Goal: Communication & Community: Answer question/provide support

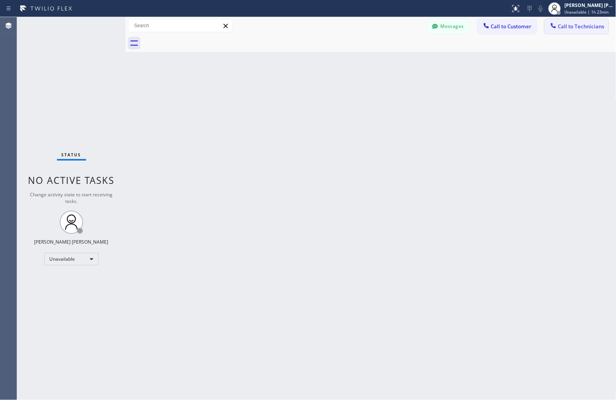
click at [573, 29] on span "Call to Technicians" at bounding box center [581, 26] width 46 height 7
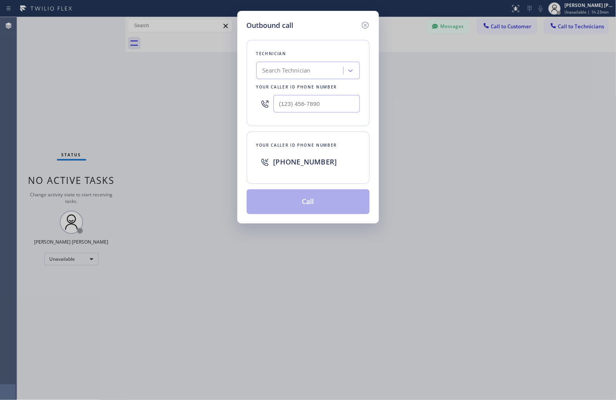
drag, startPoint x: 418, startPoint y: 34, endPoint x: 407, endPoint y: 24, distance: 14.3
click at [417, 34] on div "Outbound call Technician Search Technician Your caller id phone number Your cal…" at bounding box center [308, 200] width 616 height 400
click at [361, 25] on icon at bounding box center [365, 25] width 9 height 9
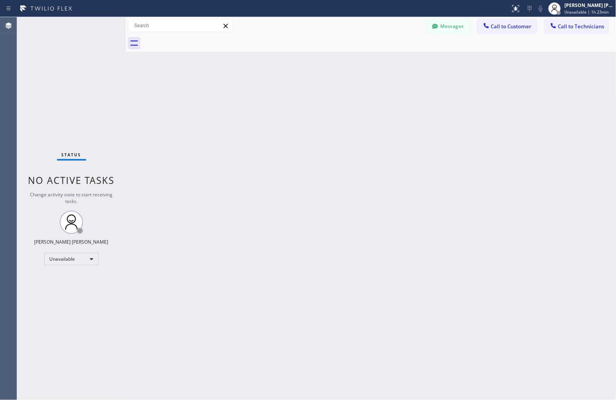
click at [419, 25] on div "Messages Call to Customer Call to Technicians Outbound call Location Search loc…" at bounding box center [371, 26] width 491 height 14
click at [455, 26] on button "Messages" at bounding box center [448, 26] width 43 height 15
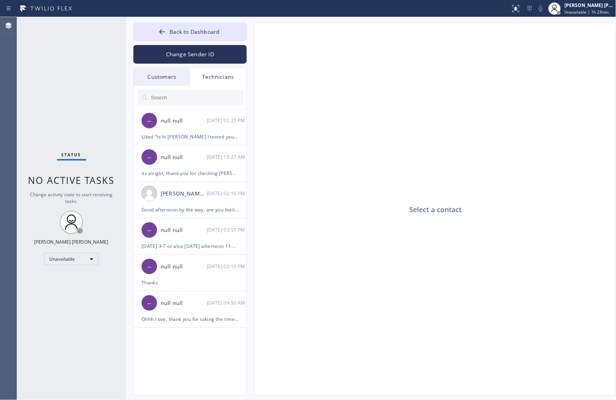
click at [195, 99] on input "text" at bounding box center [196, 98] width 93 height 16
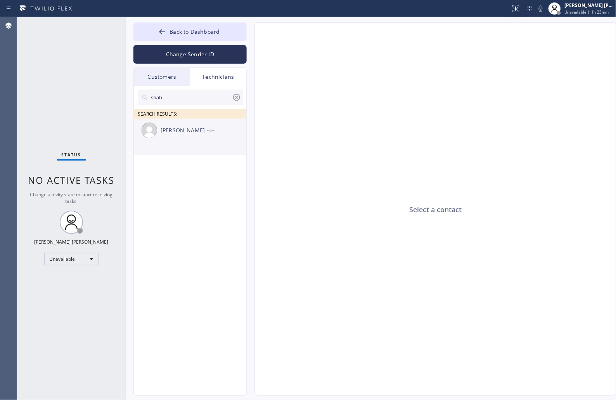
type input "shah"
click at [216, 129] on div "--:--" at bounding box center [227, 130] width 40 height 9
click at [354, 368] on textarea at bounding box center [398, 381] width 286 height 30
paste textarea "Hi hi [PERSON_NAME], just wanted to talk about the images the customer sent whe…"
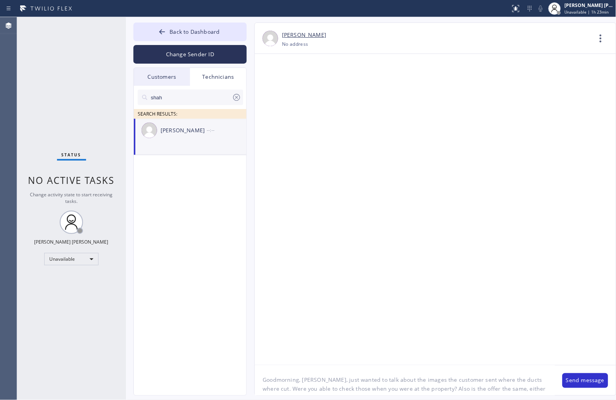
type textarea "Good morning, [PERSON_NAME], just wanted to talk about the images the customer …"
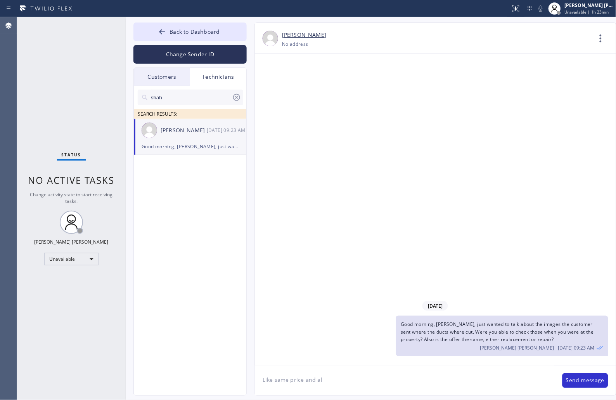
type textarea "Like same price and all"
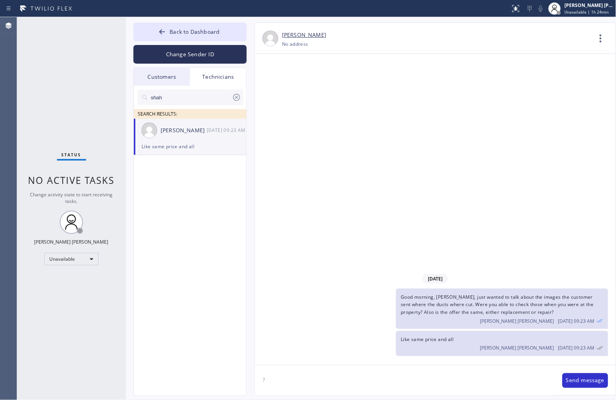
type textarea "??"
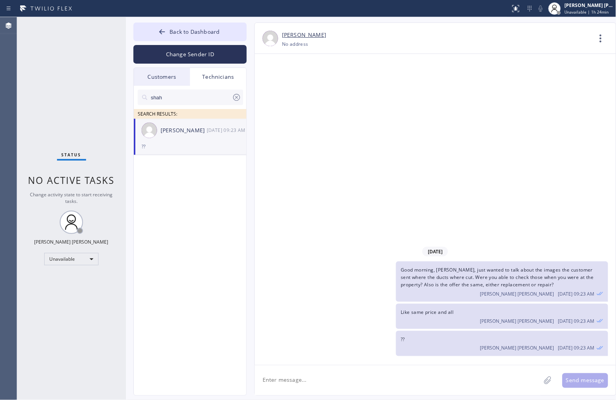
click at [579, 129] on div "[DATE] Good morning, [PERSON_NAME], just wanted to talk about the images the cu…" at bounding box center [435, 209] width 361 height 311
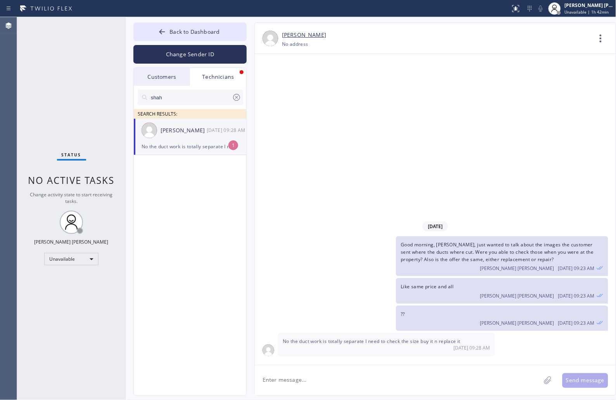
click at [374, 308] on div "?? [PERSON_NAME] [PERSON_NAME] [DATE] 09:23 AM" at bounding box center [432, 318] width 354 height 25
click at [506, 161] on div "[DATE] Good morning, [PERSON_NAME], just wanted to talk about the images the cu…" at bounding box center [435, 209] width 361 height 311
click at [307, 342] on span "No the duct work is totally separate I need to check the size buy it n replace …" at bounding box center [372, 341] width 178 height 7
click at [307, 341] on span "No the duct work is totally separate I need to check the size buy it n replace …" at bounding box center [372, 341] width 178 height 7
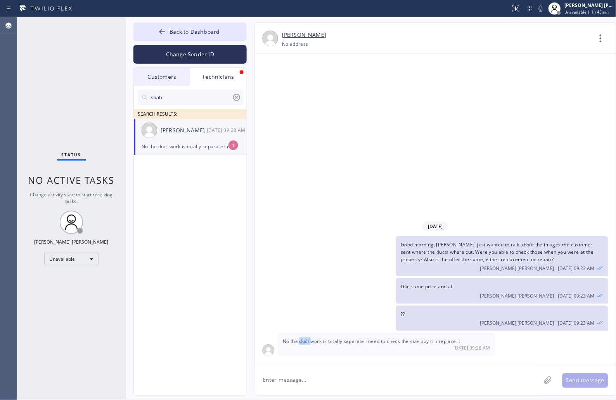
click at [307, 341] on span "No the duct work is totally separate I need to check the size buy it n replace …" at bounding box center [372, 341] width 178 height 7
click at [363, 385] on textarea at bounding box center [398, 381] width 286 height 30
click at [363, 377] on textarea at bounding box center [398, 381] width 286 height 30
type textarea "Do you want to schedule ano"
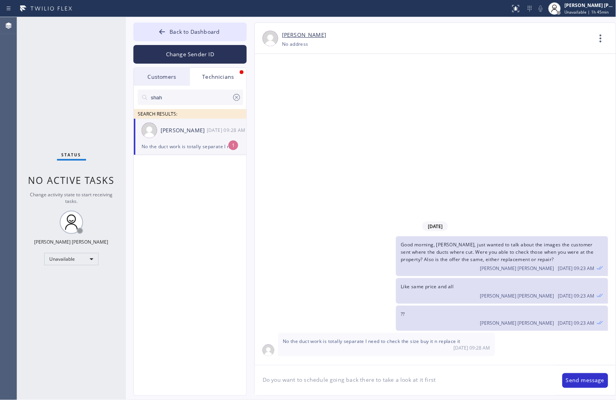
type textarea "Do you want to schedule going back there to take a look at it first?"
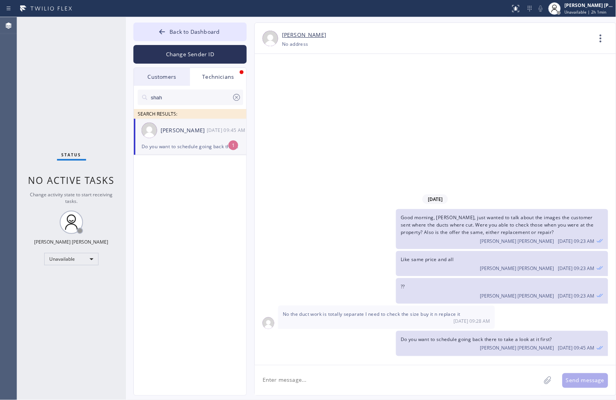
click at [236, 96] on icon at bounding box center [236, 97] width 7 height 7
click at [201, 97] on input "text" at bounding box center [196, 98] width 93 height 16
type input "shah"
click at [212, 146] on li "[PERSON_NAME] --:-- 1" at bounding box center [190, 137] width 113 height 36
click at [605, 17] on div "Back to Dashboard Change Sender ID Customers Technicians KD Krissy Do [DATE] 02…" at bounding box center [371, 208] width 491 height 383
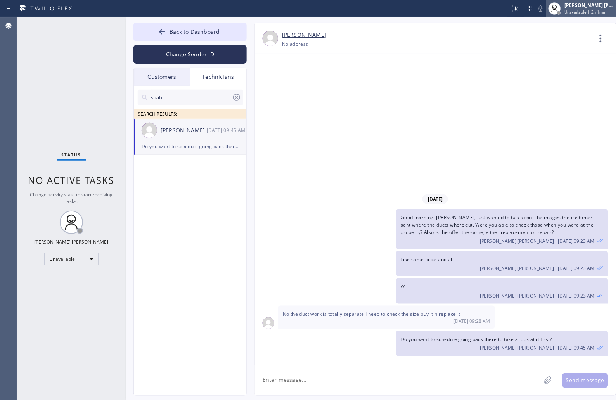
click at [604, 14] on span "Unavailable | 2h 1min" at bounding box center [586, 11] width 42 height 5
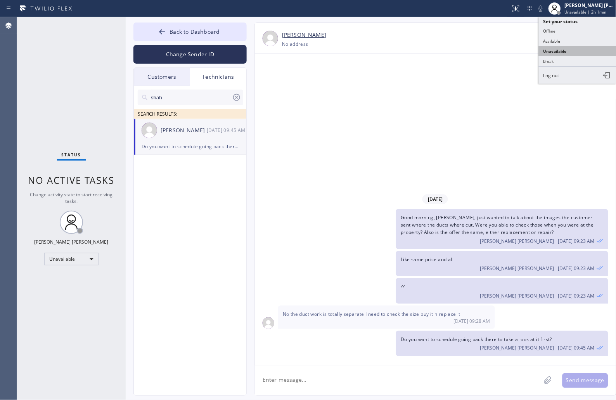
click at [561, 55] on button "Unavailable" at bounding box center [578, 51] width 78 height 10
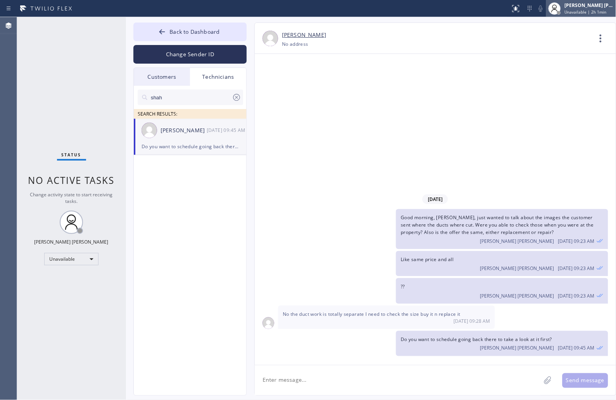
click at [568, 8] on div "[PERSON_NAME] [PERSON_NAME]" at bounding box center [589, 5] width 49 height 7
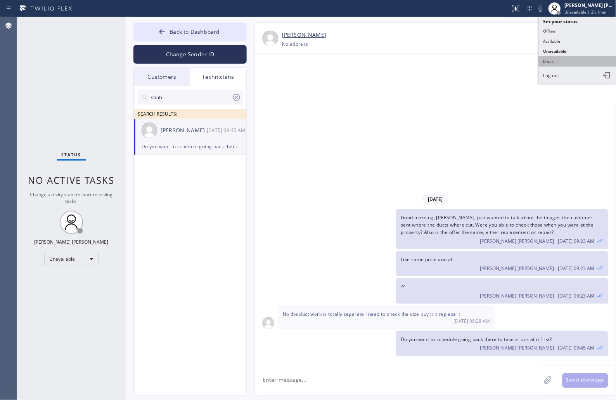
click at [564, 62] on button "Break" at bounding box center [578, 61] width 78 height 10
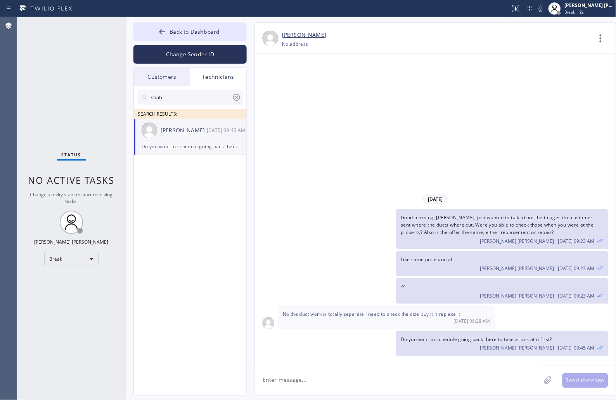
click at [557, 106] on div "[DATE] Good morning, [PERSON_NAME], just wanted to talk about the images the cu…" at bounding box center [435, 209] width 361 height 311
click at [325, 87] on div "[DATE] Good morning, [PERSON_NAME], just wanted to talk about the images the cu…" at bounding box center [435, 209] width 361 height 311
click at [302, 97] on div "[DATE] Good morning, [PERSON_NAME], just wanted to talk about the images the cu…" at bounding box center [435, 209] width 361 height 311
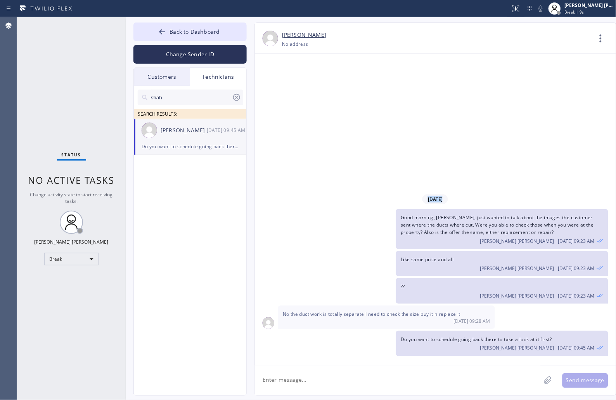
click at [302, 97] on div "[DATE] Good morning, [PERSON_NAME], just wanted to talk about the images the cu…" at bounding box center [435, 209] width 361 height 311
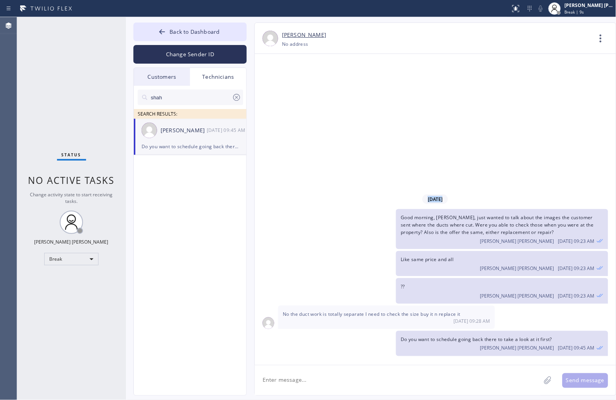
click at [302, 97] on div "[DATE] Good morning, [PERSON_NAME], just wanted to talk about the images the cu…" at bounding box center [435, 209] width 361 height 311
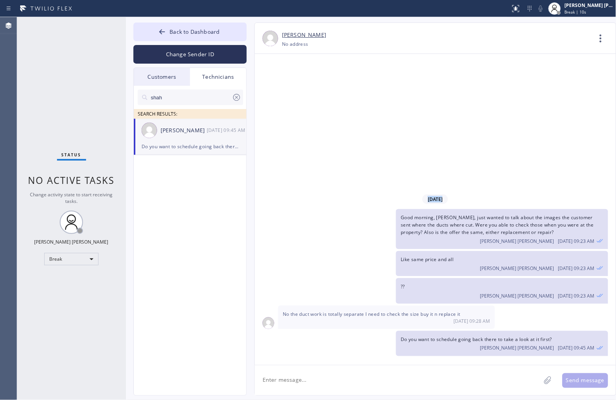
click at [302, 97] on div "[DATE] Good morning, [PERSON_NAME], just wanted to talk about the images the cu…" at bounding box center [435, 209] width 361 height 311
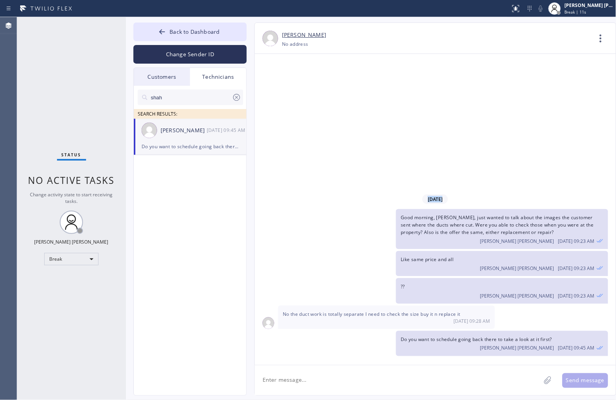
click at [302, 97] on div "[DATE] Good morning, [PERSON_NAME], just wanted to talk about the images the cu…" at bounding box center [435, 209] width 361 height 311
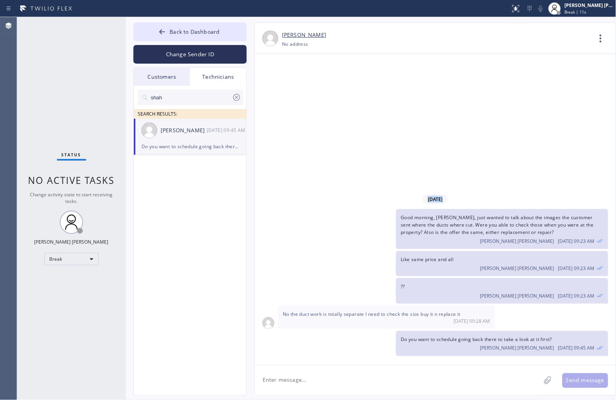
click at [302, 97] on div "[DATE] Good morning, [PERSON_NAME], just wanted to talk about the images the cu…" at bounding box center [435, 209] width 361 height 311
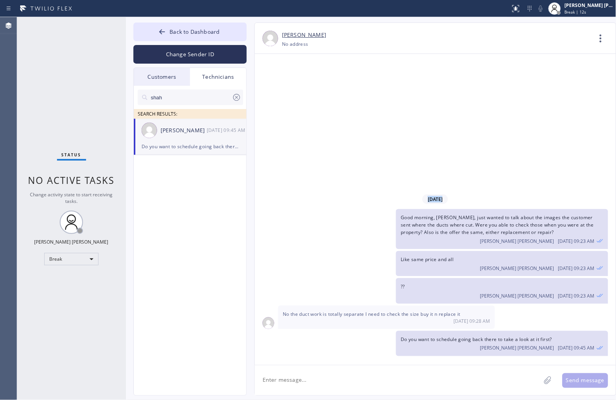
click at [302, 97] on div "[DATE] Good morning, [PERSON_NAME], just wanted to talk about the images the cu…" at bounding box center [435, 209] width 361 height 311
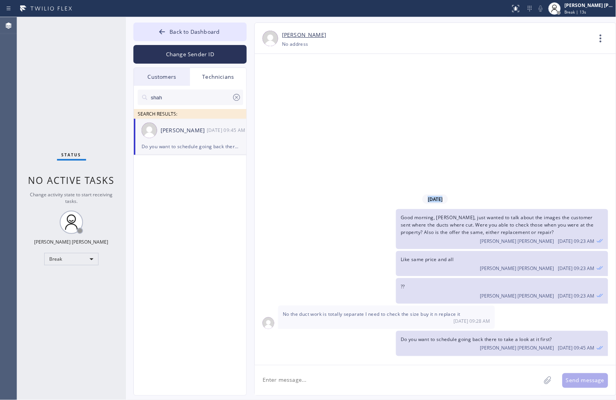
click at [302, 97] on div "[DATE] Good morning, [PERSON_NAME], just wanted to talk about the images the cu…" at bounding box center [435, 209] width 361 height 311
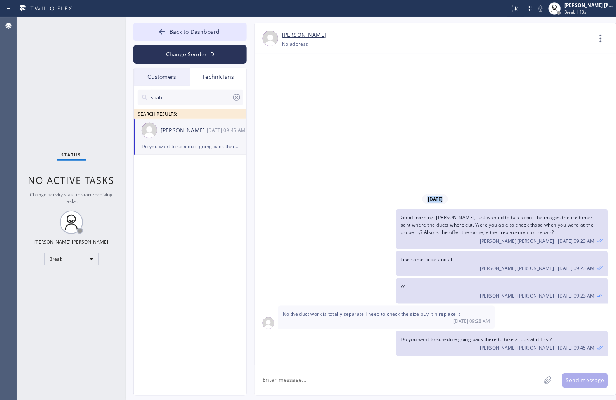
click at [302, 97] on div "[DATE] Good morning, [PERSON_NAME], just wanted to talk about the images the cu…" at bounding box center [435, 209] width 361 height 311
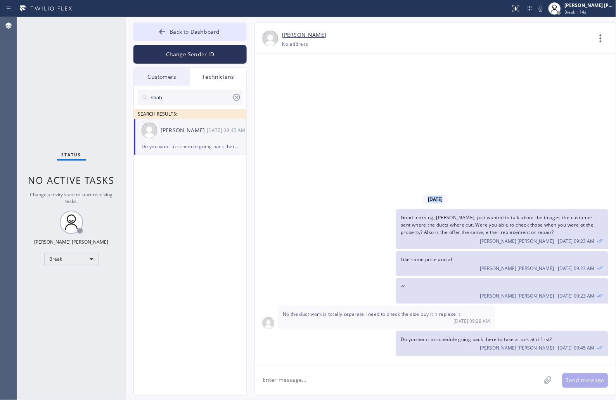
click at [302, 97] on div "[DATE] Good morning, [PERSON_NAME], just wanted to talk about the images the cu…" at bounding box center [435, 209] width 361 height 311
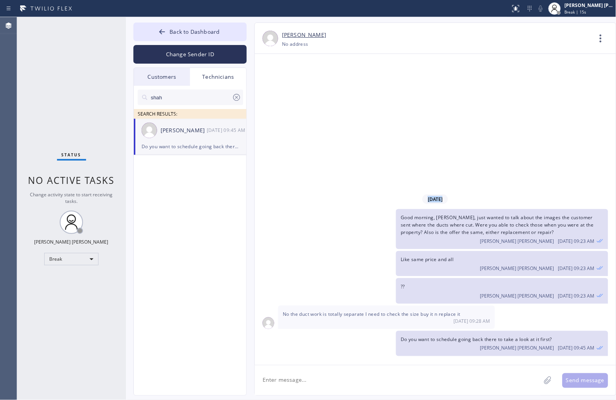
click at [302, 97] on div "[DATE] Good morning, [PERSON_NAME], just wanted to talk about the images the cu…" at bounding box center [435, 209] width 361 height 311
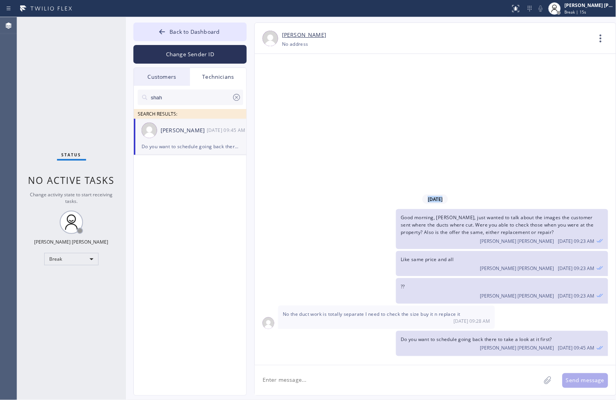
click at [302, 97] on div "[DATE] Good morning, [PERSON_NAME], just wanted to talk about the images the cu…" at bounding box center [435, 209] width 361 height 311
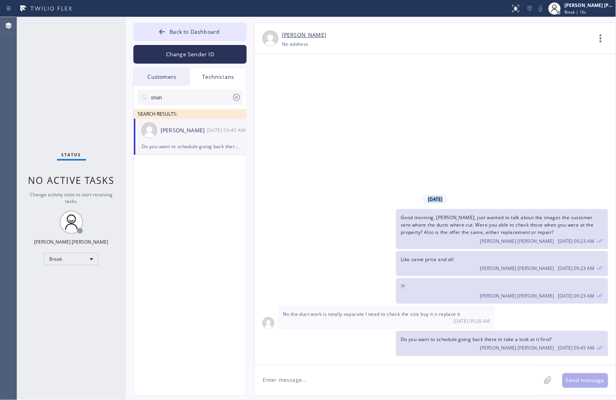
click at [302, 97] on div "[DATE] Good morning, [PERSON_NAME], just wanted to talk about the images the cu…" at bounding box center [435, 209] width 361 height 311
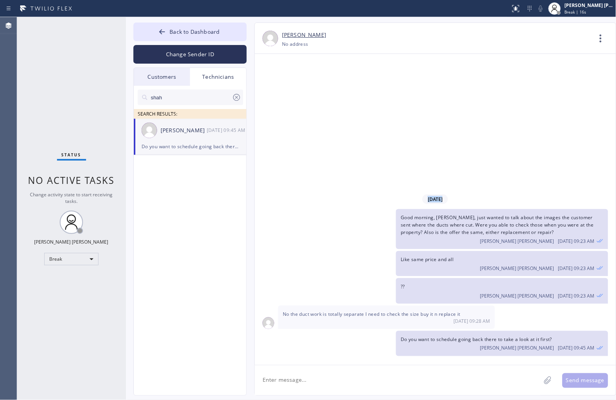
click at [302, 97] on div "[DATE] Good morning, [PERSON_NAME], just wanted to talk about the images the cu…" at bounding box center [435, 209] width 361 height 311
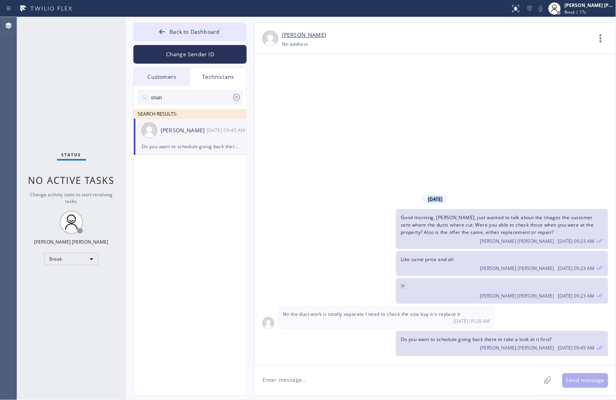
click at [302, 97] on div "[DATE] Good morning, [PERSON_NAME], just wanted to talk about the images the cu…" at bounding box center [435, 209] width 361 height 311
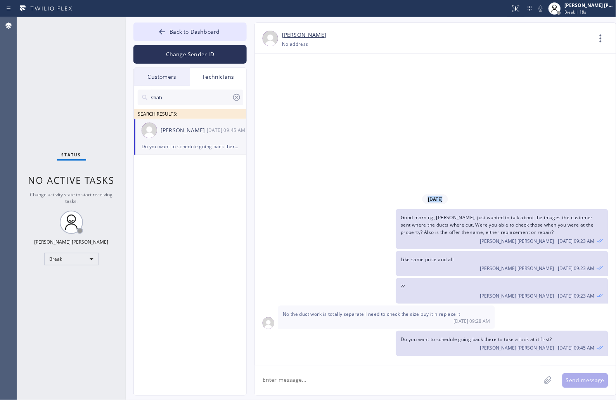
click at [302, 97] on div "[DATE] Good morning, [PERSON_NAME], just wanted to talk about the images the cu…" at bounding box center [435, 209] width 361 height 311
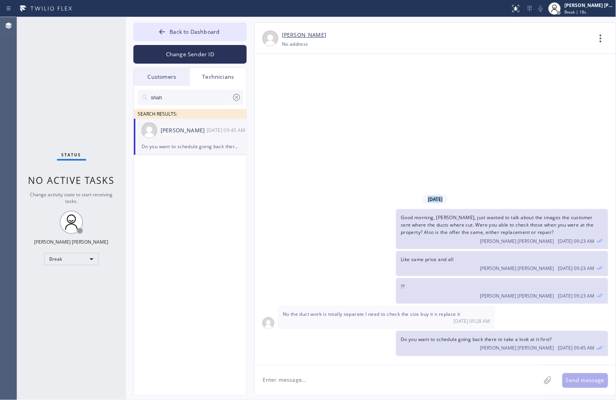
click at [302, 97] on div "[DATE] Good morning, [PERSON_NAME], just wanted to talk about the images the cu…" at bounding box center [435, 209] width 361 height 311
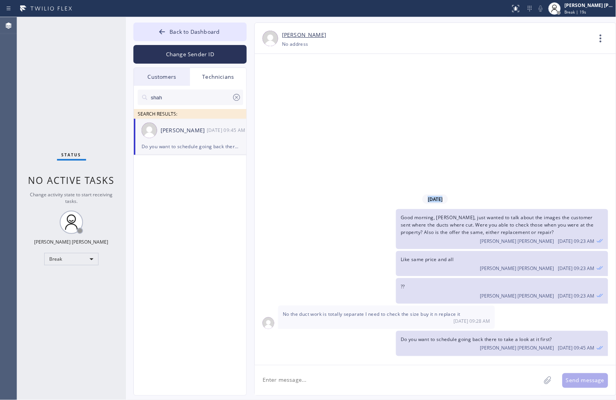
click at [302, 97] on div "[DATE] Good morning, [PERSON_NAME], just wanted to talk about the images the cu…" at bounding box center [435, 209] width 361 height 311
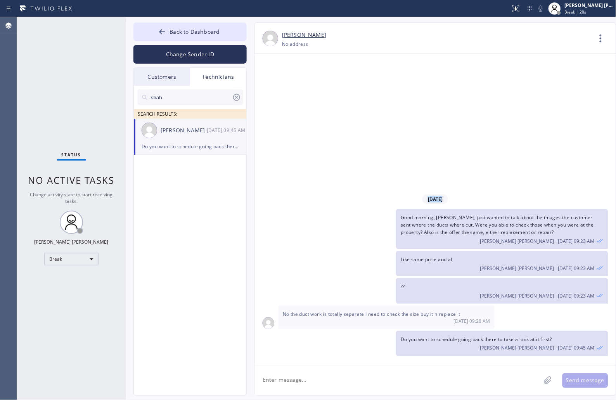
click at [302, 97] on div "[DATE] Good morning, [PERSON_NAME], just wanted to talk about the images the cu…" at bounding box center [435, 209] width 361 height 311
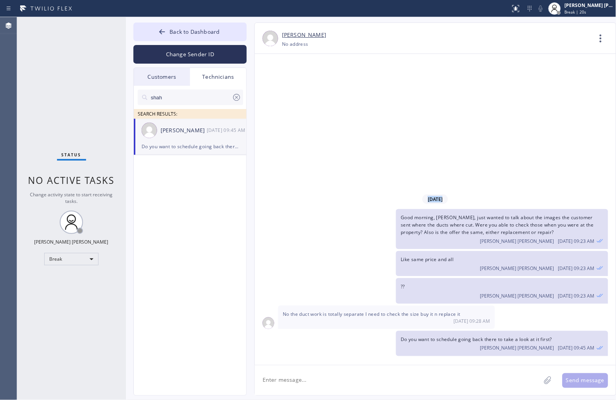
click at [302, 97] on div "[DATE] Good morning, [PERSON_NAME], just wanted to talk about the images the cu…" at bounding box center [435, 209] width 361 height 311
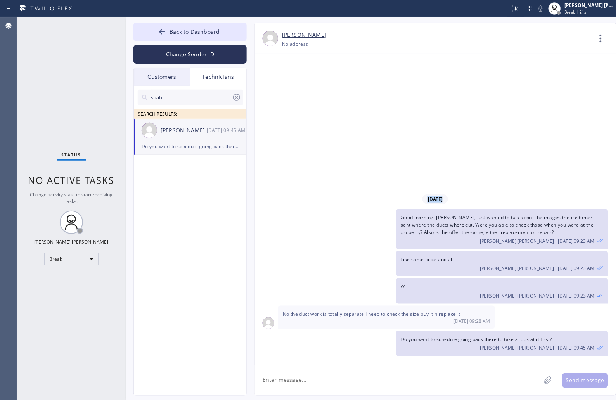
click at [302, 97] on div "[DATE] Good morning, [PERSON_NAME], just wanted to talk about the images the cu…" at bounding box center [435, 209] width 361 height 311
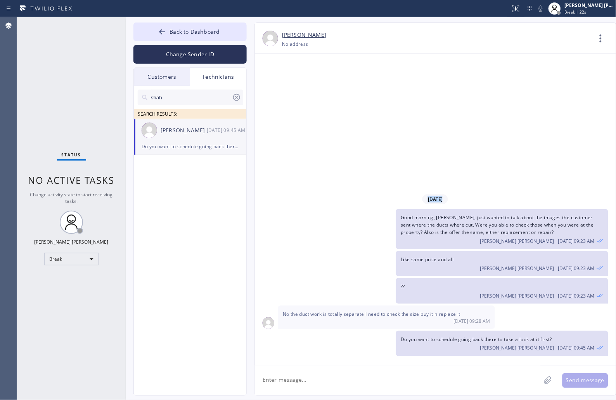
click at [302, 97] on div "[DATE] Good morning, [PERSON_NAME], just wanted to talk about the images the cu…" at bounding box center [435, 209] width 361 height 311
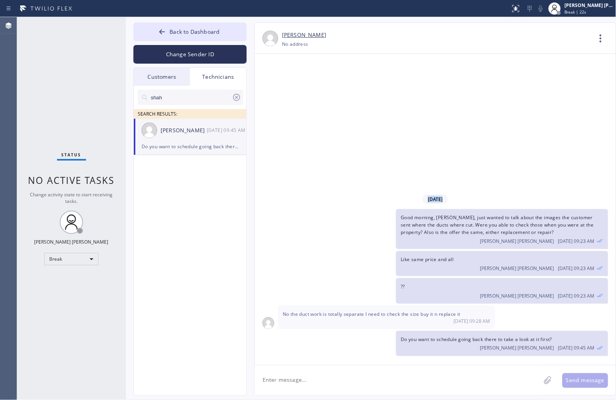
click at [302, 97] on div "[DATE] Good morning, [PERSON_NAME], just wanted to talk about the images the cu…" at bounding box center [435, 209] width 361 height 311
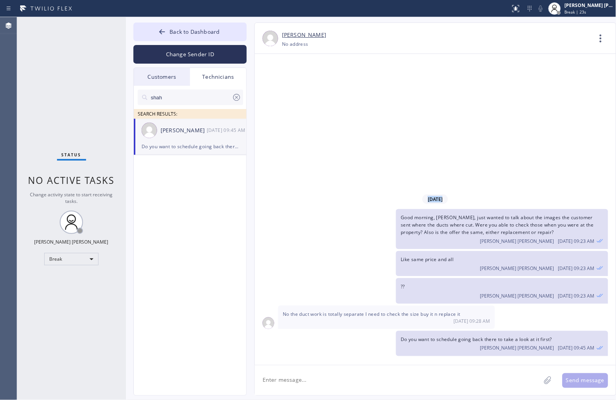
click at [302, 97] on div "[DATE] Good morning, [PERSON_NAME], just wanted to talk about the images the cu…" at bounding box center [435, 209] width 361 height 311
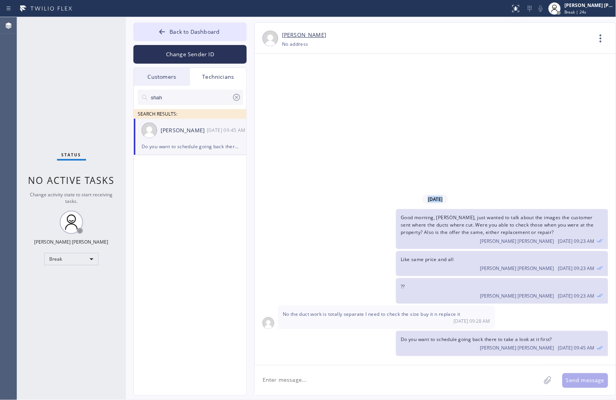
click at [302, 97] on div "[DATE] Good morning, [PERSON_NAME], just wanted to talk about the images the cu…" at bounding box center [435, 209] width 361 height 311
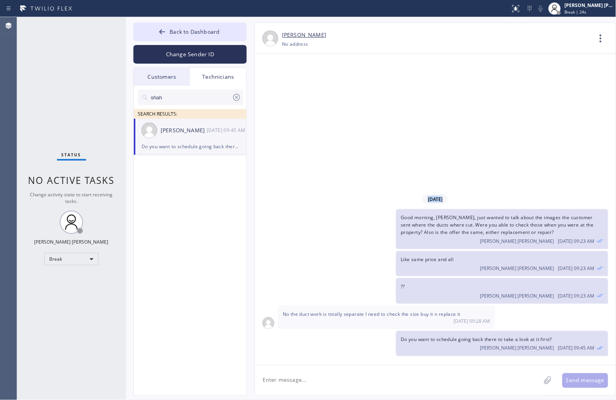
click at [302, 97] on div "[DATE] Good morning, [PERSON_NAME], just wanted to talk about the images the cu…" at bounding box center [435, 209] width 361 height 311
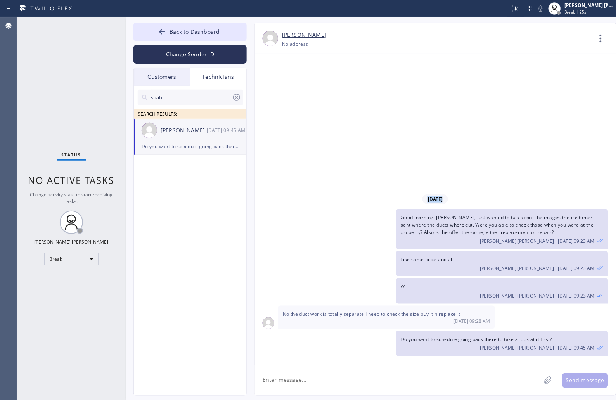
click at [302, 97] on div "[DATE] Good morning, [PERSON_NAME], just wanted to talk about the images the cu…" at bounding box center [435, 209] width 361 height 311
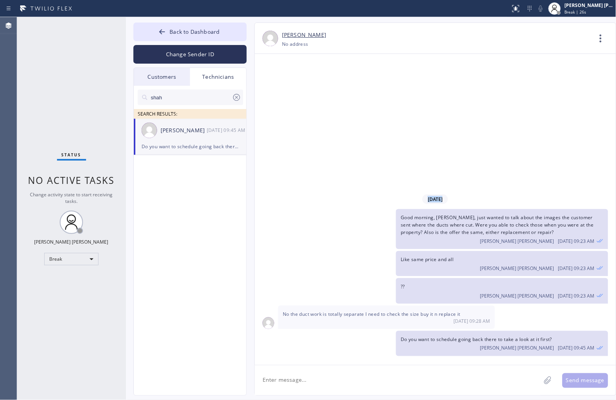
click at [302, 97] on div "[DATE] Good morning, [PERSON_NAME], just wanted to talk about the images the cu…" at bounding box center [435, 209] width 361 height 311
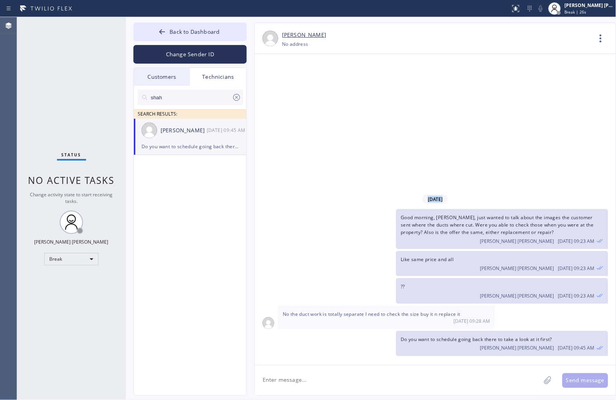
click at [302, 97] on div "[DATE] Good morning, [PERSON_NAME], just wanted to talk about the images the cu…" at bounding box center [435, 209] width 361 height 311
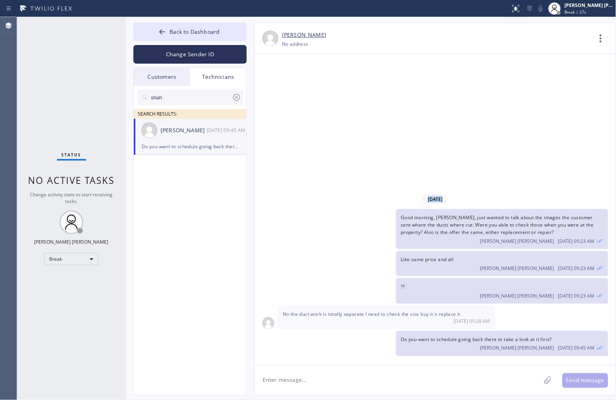
click at [302, 97] on div "[DATE] Good morning, [PERSON_NAME], just wanted to talk about the images the cu…" at bounding box center [435, 209] width 361 height 311
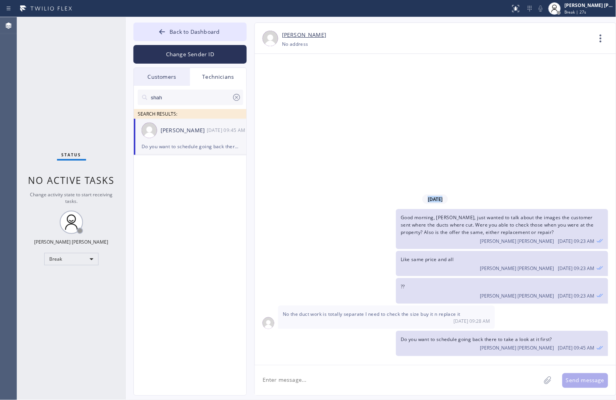
click at [302, 97] on div "[DATE] Good morning, [PERSON_NAME], just wanted to talk about the images the cu…" at bounding box center [435, 209] width 361 height 311
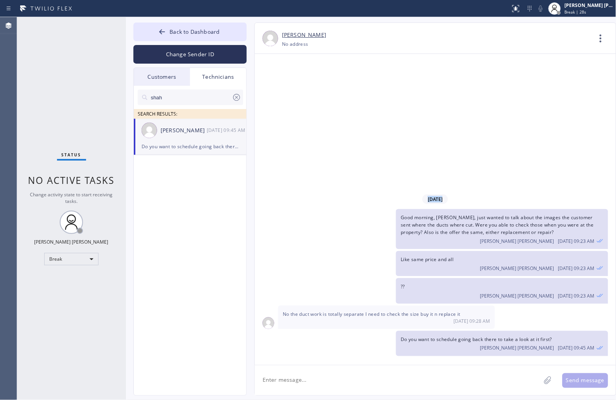
click at [302, 97] on div "[DATE] Good morning, [PERSON_NAME], just wanted to talk about the images the cu…" at bounding box center [435, 209] width 361 height 311
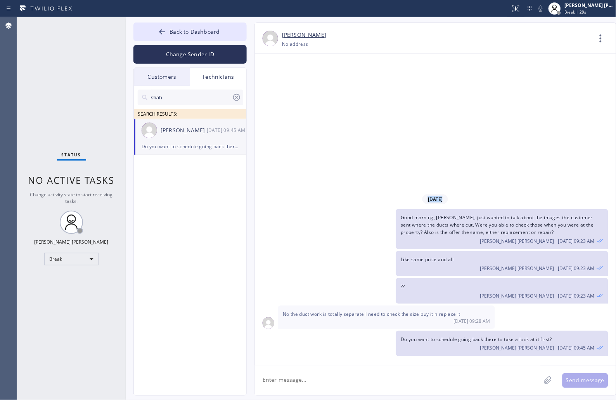
click at [302, 97] on div "[DATE] Good morning, [PERSON_NAME], just wanted to talk about the images the cu…" at bounding box center [435, 209] width 361 height 311
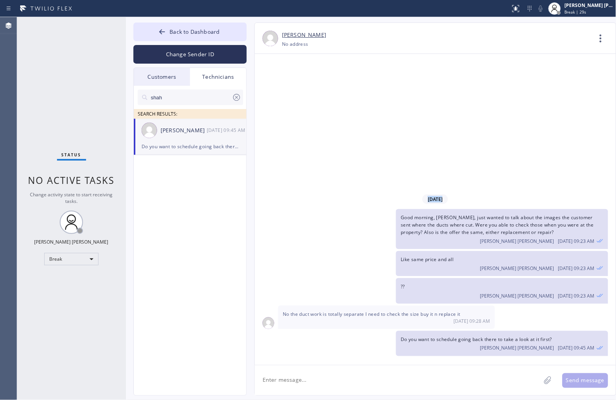
click at [302, 97] on div "[DATE] Good morning, [PERSON_NAME], just wanted to talk about the images the cu…" at bounding box center [435, 209] width 361 height 311
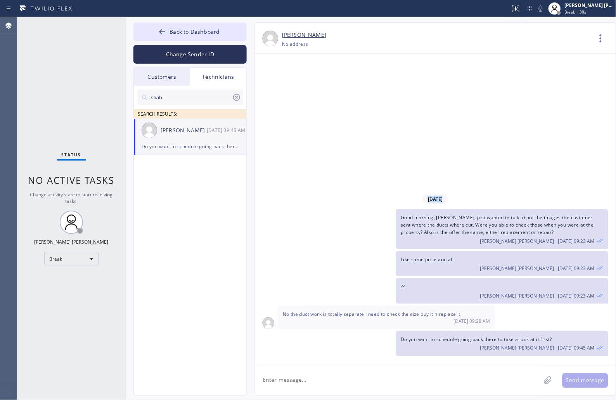
click at [302, 97] on div "[DATE] Good morning, [PERSON_NAME], just wanted to talk about the images the cu…" at bounding box center [435, 209] width 361 height 311
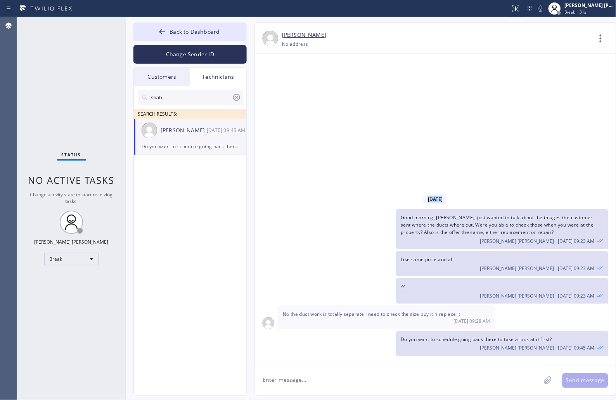
click at [302, 97] on div "[DATE] Good morning, [PERSON_NAME], just wanted to talk about the images the cu…" at bounding box center [435, 209] width 361 height 311
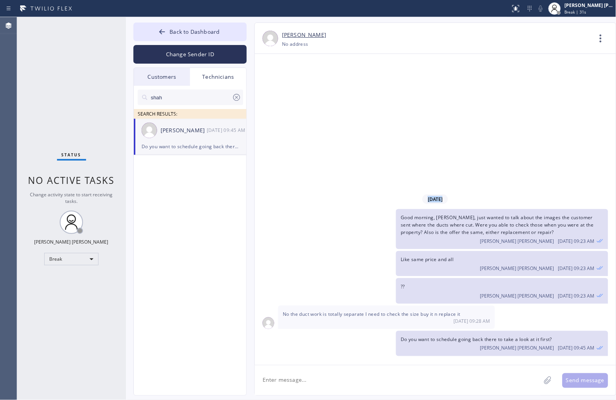
click at [302, 97] on div "[DATE] Good morning, [PERSON_NAME], just wanted to talk about the images the cu…" at bounding box center [435, 209] width 361 height 311
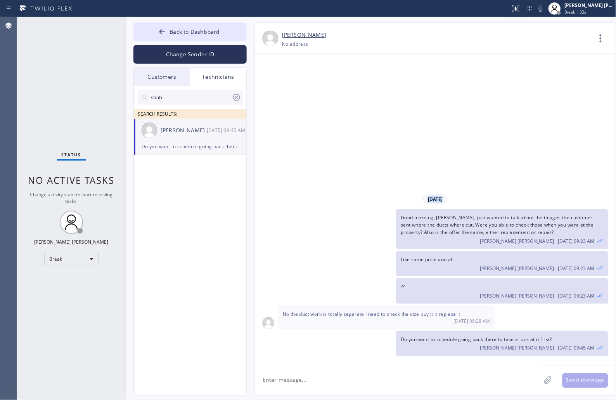
click at [302, 97] on div "[DATE] Good morning, [PERSON_NAME], just wanted to talk about the images the cu…" at bounding box center [435, 209] width 361 height 311
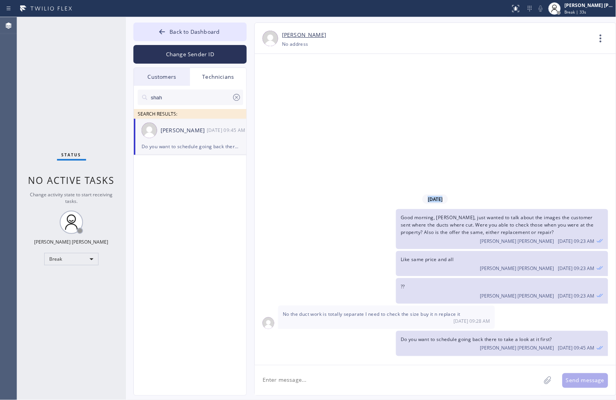
click at [302, 97] on div "[DATE] Good morning, [PERSON_NAME], just wanted to talk about the images the cu…" at bounding box center [435, 209] width 361 height 311
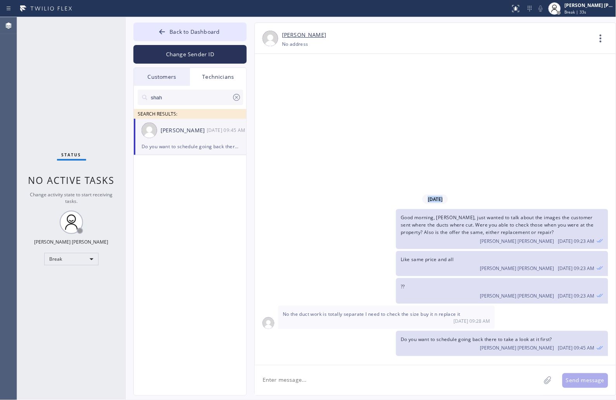
click at [302, 97] on div "[DATE] Good morning, [PERSON_NAME], just wanted to talk about the images the cu…" at bounding box center [435, 209] width 361 height 311
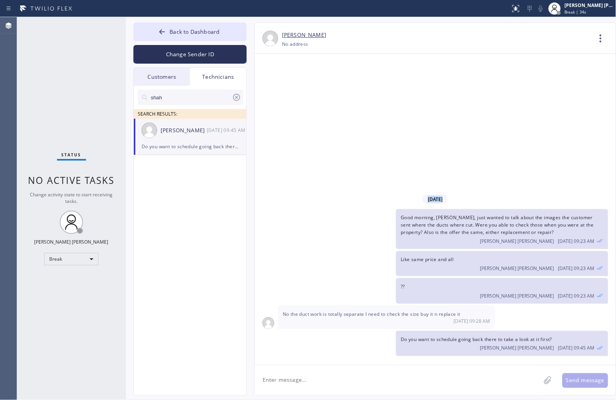
click at [302, 97] on div "[DATE] Good morning, [PERSON_NAME], just wanted to talk about the images the cu…" at bounding box center [435, 209] width 361 height 311
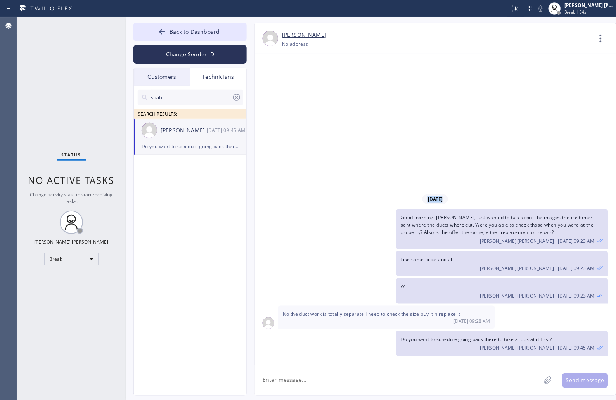
click at [302, 97] on div "[DATE] Good morning, [PERSON_NAME], just wanted to talk about the images the cu…" at bounding box center [435, 209] width 361 height 311
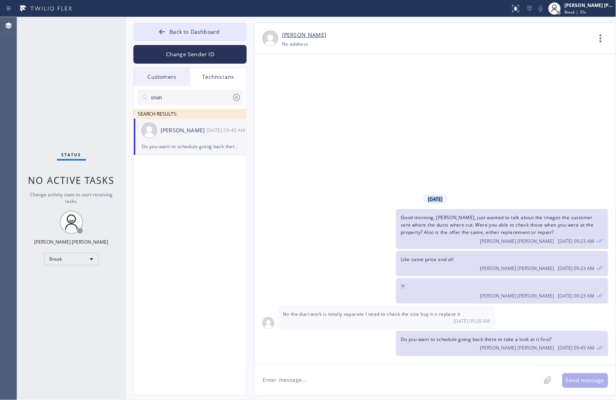
click at [302, 97] on div "[DATE] Good morning, [PERSON_NAME], just wanted to talk about the images the cu…" at bounding box center [435, 209] width 361 height 311
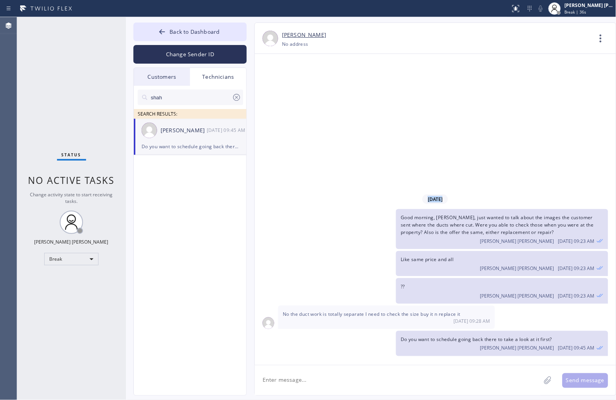
click at [302, 97] on div "[DATE] Good morning, [PERSON_NAME], just wanted to talk about the images the cu…" at bounding box center [435, 209] width 361 height 311
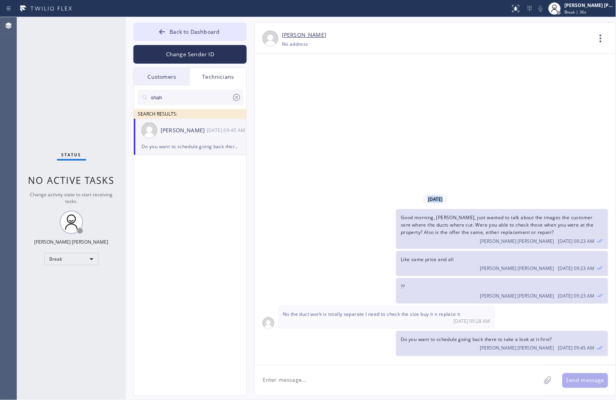
click at [302, 97] on div "[DATE] Good morning, [PERSON_NAME], just wanted to talk about the images the cu…" at bounding box center [435, 209] width 361 height 311
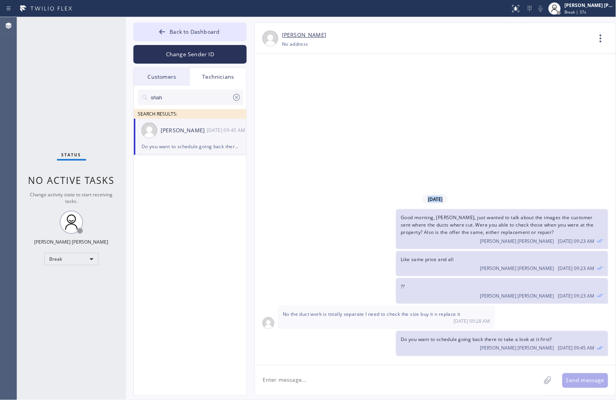
click at [302, 97] on div "[DATE] Good morning, [PERSON_NAME], just wanted to talk about the images the cu…" at bounding box center [435, 209] width 361 height 311
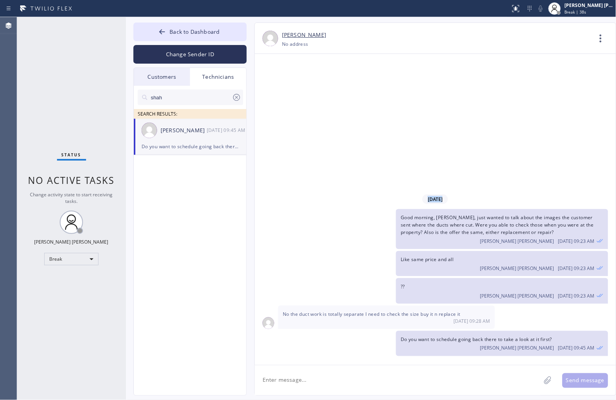
click at [302, 97] on div "[DATE] Good morning, [PERSON_NAME], just wanted to talk about the images the cu…" at bounding box center [435, 209] width 361 height 311
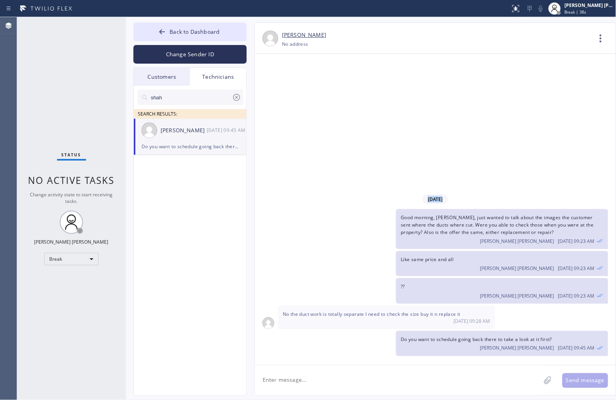
click at [302, 97] on div "[DATE] Good morning, [PERSON_NAME], just wanted to talk about the images the cu…" at bounding box center [435, 209] width 361 height 311
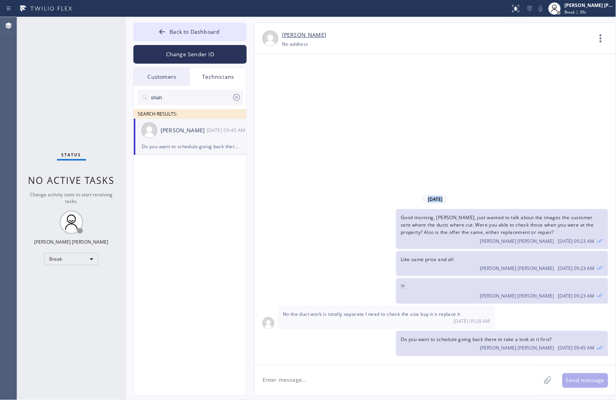
click at [302, 97] on div "[DATE] Good morning, [PERSON_NAME], just wanted to talk about the images the cu…" at bounding box center [435, 209] width 361 height 311
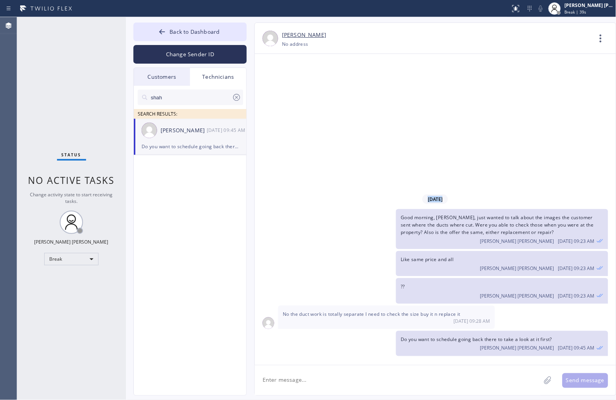
click at [302, 97] on div "[DATE] Good morning, [PERSON_NAME], just wanted to talk about the images the cu…" at bounding box center [435, 209] width 361 height 311
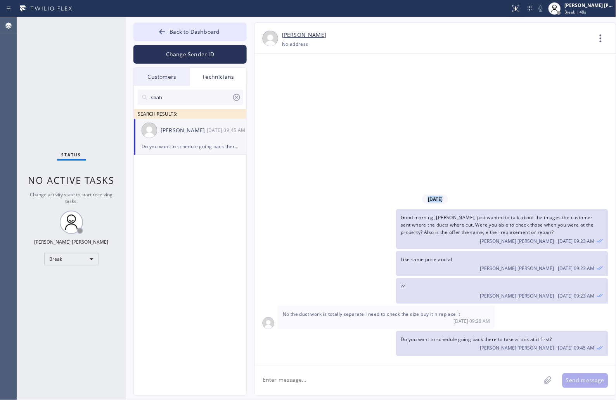
click at [302, 97] on div "[DATE] Good morning, [PERSON_NAME], just wanted to talk about the images the cu…" at bounding box center [435, 209] width 361 height 311
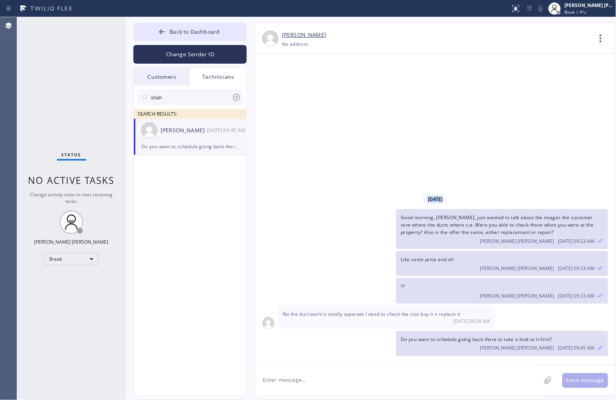
click at [302, 97] on div "[DATE] Good morning, [PERSON_NAME], just wanted to talk about the images the cu…" at bounding box center [435, 209] width 361 height 311
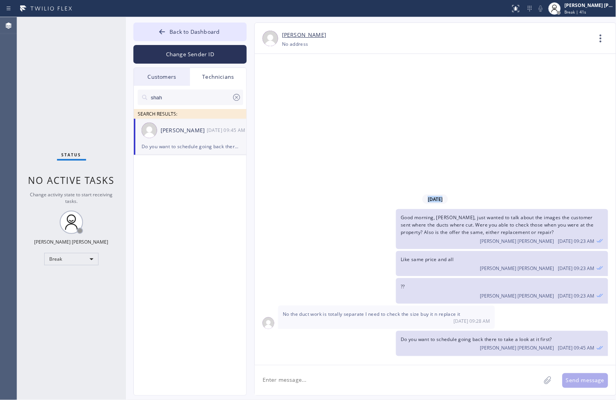
click at [302, 97] on div "[DATE] Good morning, [PERSON_NAME], just wanted to talk about the images the cu…" at bounding box center [435, 209] width 361 height 311
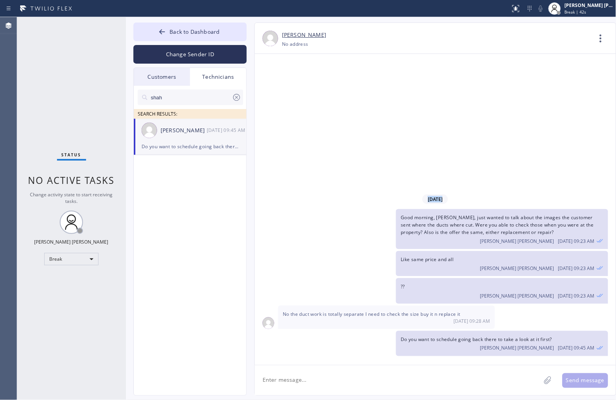
click at [302, 97] on div "[DATE] Good morning, [PERSON_NAME], just wanted to talk about the images the cu…" at bounding box center [435, 209] width 361 height 311
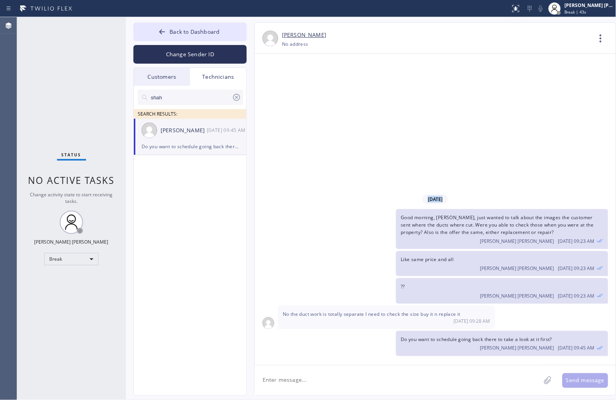
click at [302, 97] on div "[DATE] Good morning, [PERSON_NAME], just wanted to talk about the images the cu…" at bounding box center [435, 209] width 361 height 311
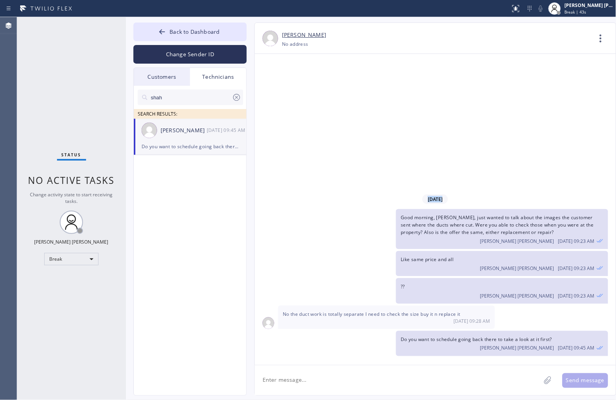
click at [302, 97] on div "[DATE] Good morning, [PERSON_NAME], just wanted to talk about the images the cu…" at bounding box center [435, 209] width 361 height 311
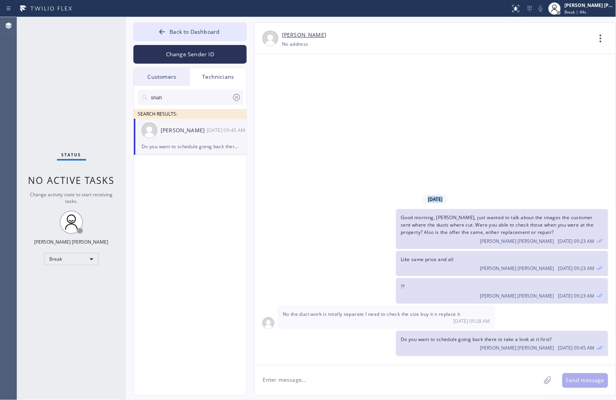
click at [302, 97] on div "[DATE] Good morning, [PERSON_NAME], just wanted to talk about the images the cu…" at bounding box center [435, 209] width 361 height 311
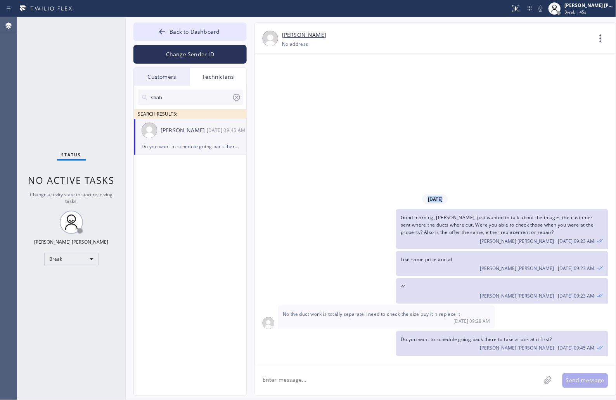
click at [302, 97] on div "[DATE] Good morning, [PERSON_NAME], just wanted to talk about the images the cu…" at bounding box center [435, 209] width 361 height 311
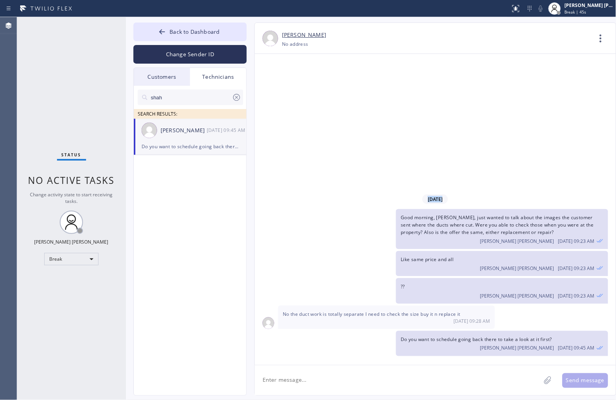
click at [302, 97] on div "[DATE] Good morning, [PERSON_NAME], just wanted to talk about the images the cu…" at bounding box center [435, 209] width 361 height 311
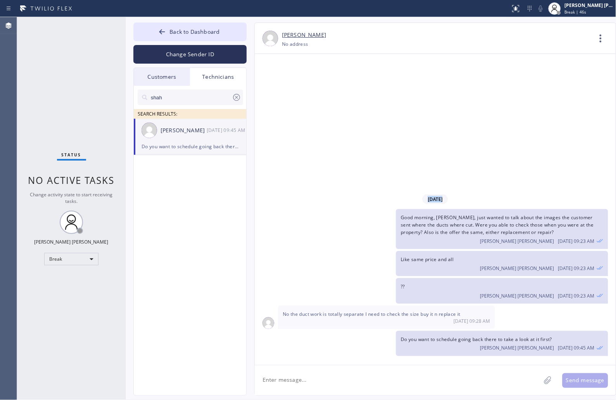
click at [302, 97] on div "[DATE] Good morning, [PERSON_NAME], just wanted to talk about the images the cu…" at bounding box center [435, 209] width 361 height 311
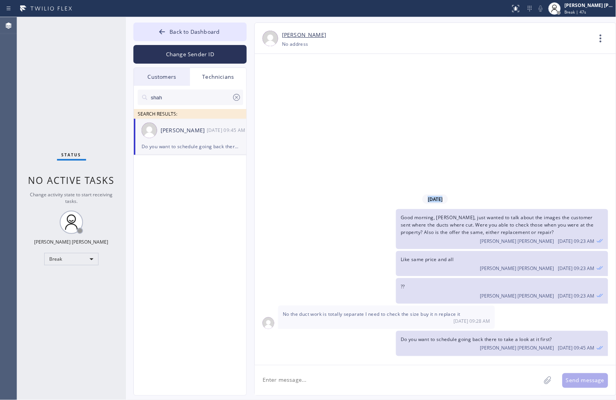
click at [302, 97] on div "[DATE] Good morning, [PERSON_NAME], just wanted to talk about the images the cu…" at bounding box center [435, 209] width 361 height 311
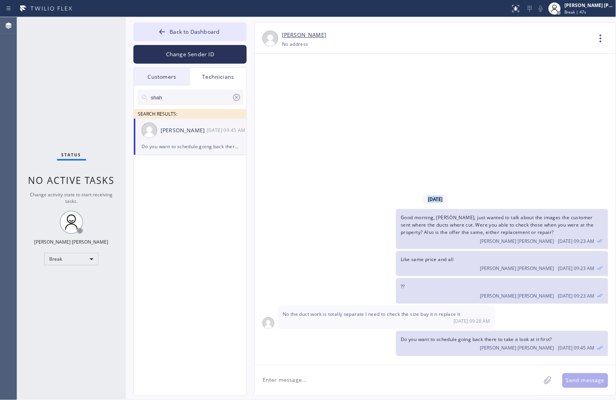
click at [302, 97] on div "[DATE] Good morning, [PERSON_NAME], just wanted to talk about the images the cu…" at bounding box center [435, 209] width 361 height 311
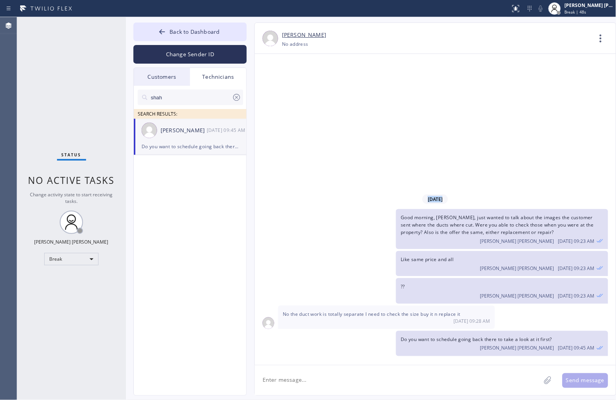
click at [302, 97] on div "[DATE] Good morning, [PERSON_NAME], just wanted to talk about the images the cu…" at bounding box center [435, 209] width 361 height 311
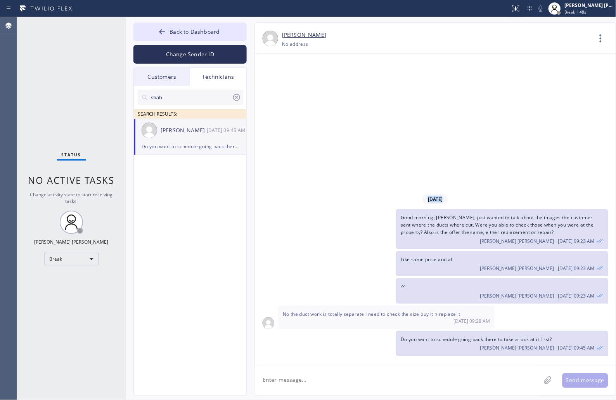
click at [302, 97] on div "[DATE] Good morning, [PERSON_NAME], just wanted to talk about the images the cu…" at bounding box center [435, 209] width 361 height 311
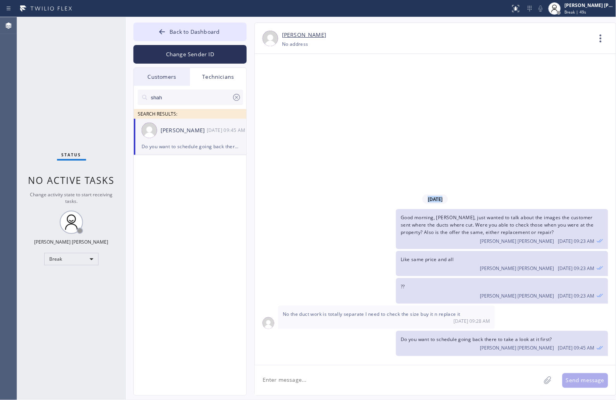
click at [302, 97] on div "[DATE] Good morning, [PERSON_NAME], just wanted to talk about the images the cu…" at bounding box center [435, 209] width 361 height 311
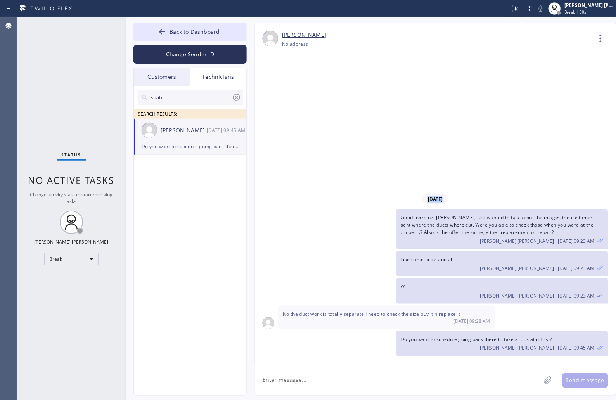
click at [302, 97] on div "[DATE] Good morning, [PERSON_NAME], just wanted to talk about the images the cu…" at bounding box center [435, 209] width 361 height 311
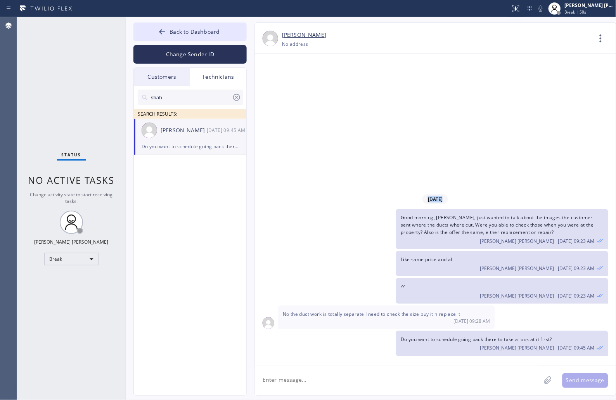
click at [302, 97] on div "[DATE] Good morning, [PERSON_NAME], just wanted to talk about the images the cu…" at bounding box center [435, 209] width 361 height 311
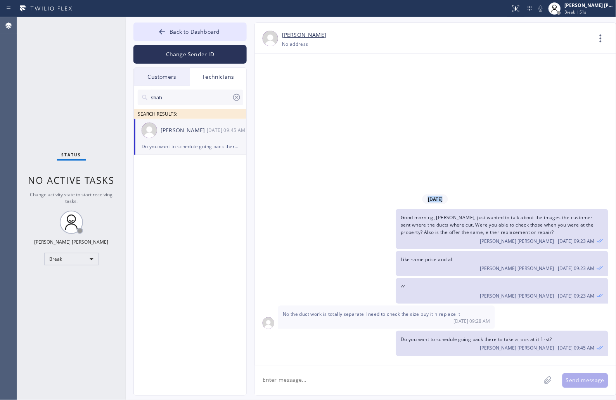
click at [302, 97] on div "[DATE] Good morning, [PERSON_NAME], just wanted to talk about the images the cu…" at bounding box center [435, 209] width 361 height 311
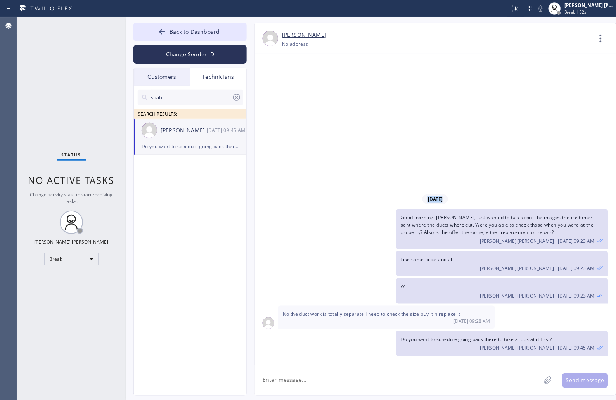
click at [302, 97] on div "[DATE] Good morning, [PERSON_NAME], just wanted to talk about the images the cu…" at bounding box center [435, 209] width 361 height 311
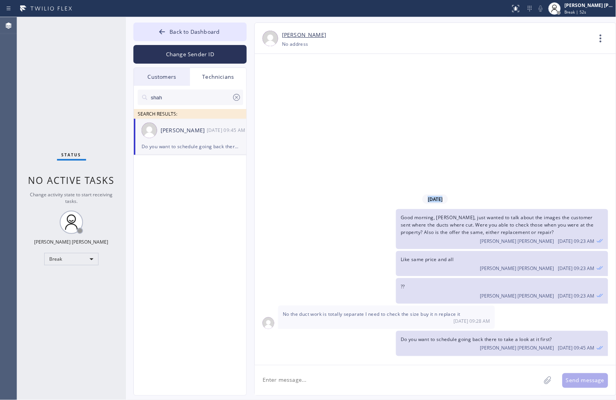
click at [302, 97] on div "[DATE] Good morning, [PERSON_NAME], just wanted to talk about the images the cu…" at bounding box center [435, 209] width 361 height 311
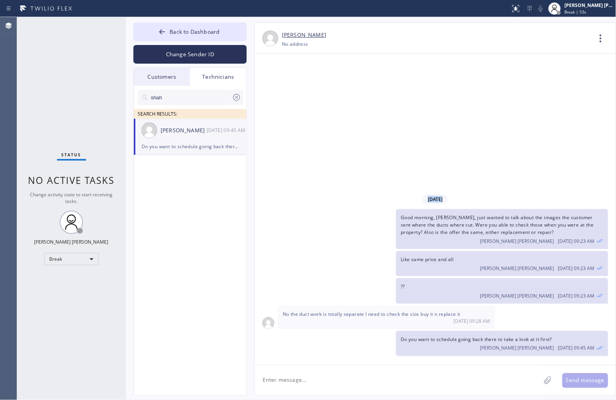
click at [302, 97] on div "[DATE] Good morning, [PERSON_NAME], just wanted to talk about the images the cu…" at bounding box center [435, 209] width 361 height 311
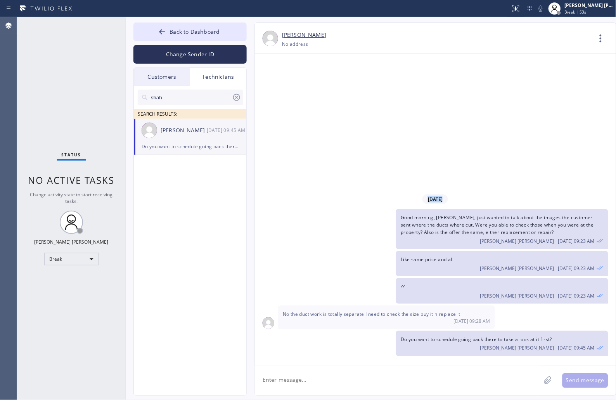
click at [302, 97] on div "[DATE] Good morning, [PERSON_NAME], just wanted to talk about the images the cu…" at bounding box center [435, 209] width 361 height 311
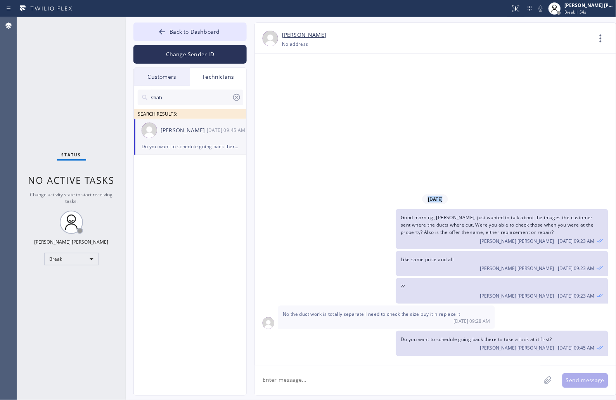
click at [302, 97] on div "[DATE] Good morning, [PERSON_NAME], just wanted to talk about the images the cu…" at bounding box center [435, 209] width 361 height 311
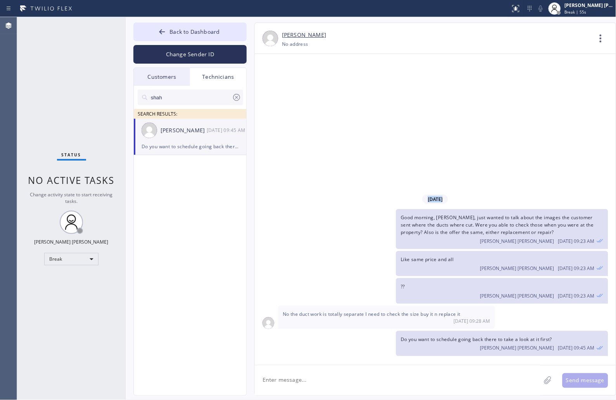
click at [302, 97] on div "[DATE] Good morning, [PERSON_NAME], just wanted to talk about the images the cu…" at bounding box center [435, 209] width 361 height 311
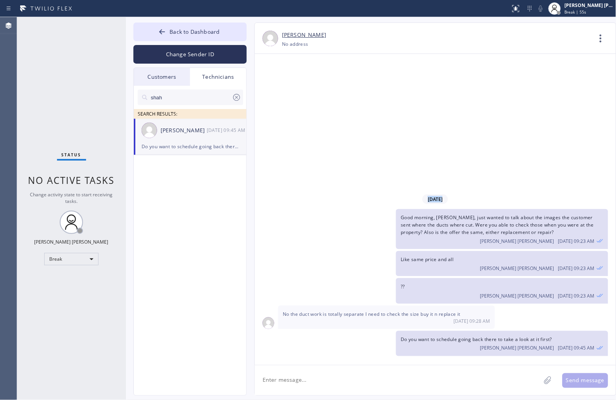
click at [302, 97] on div "[DATE] Good morning, [PERSON_NAME], just wanted to talk about the images the cu…" at bounding box center [435, 209] width 361 height 311
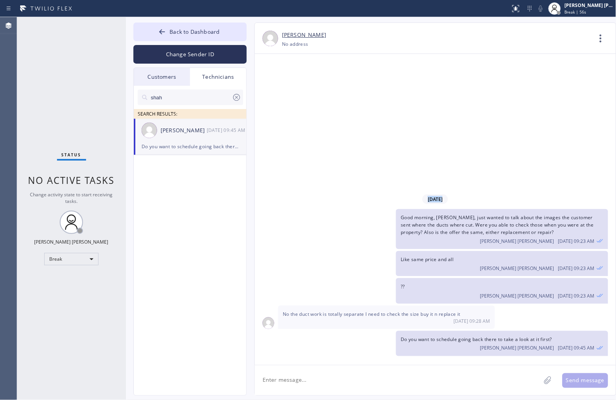
click at [302, 97] on div "[DATE] Good morning, [PERSON_NAME], just wanted to talk about the images the cu…" at bounding box center [435, 209] width 361 height 311
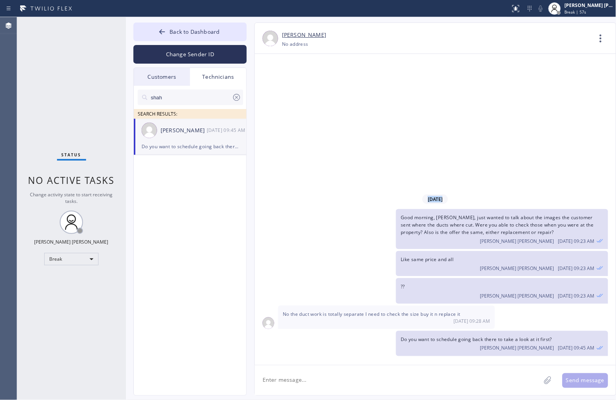
click at [302, 97] on div "[DATE] Good morning, [PERSON_NAME], just wanted to talk about the images the cu…" at bounding box center [435, 209] width 361 height 311
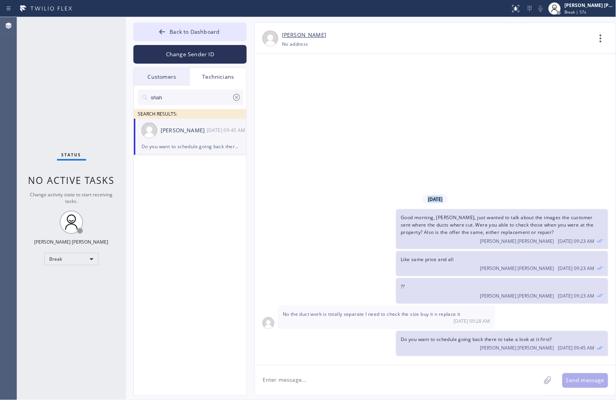
click at [302, 97] on div "[DATE] Good morning, [PERSON_NAME], just wanted to talk about the images the cu…" at bounding box center [435, 209] width 361 height 311
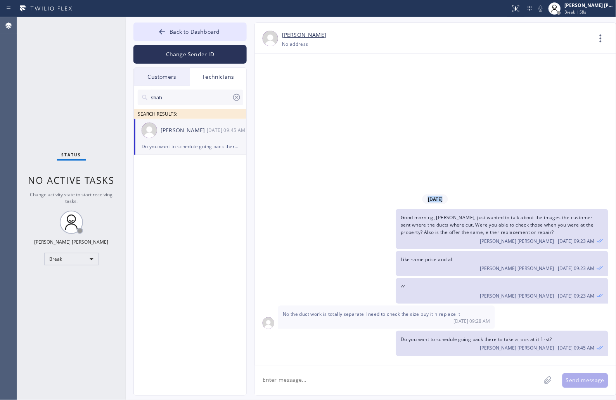
click at [302, 97] on div "[DATE] Good morning, [PERSON_NAME], just wanted to talk about the images the cu…" at bounding box center [435, 209] width 361 height 311
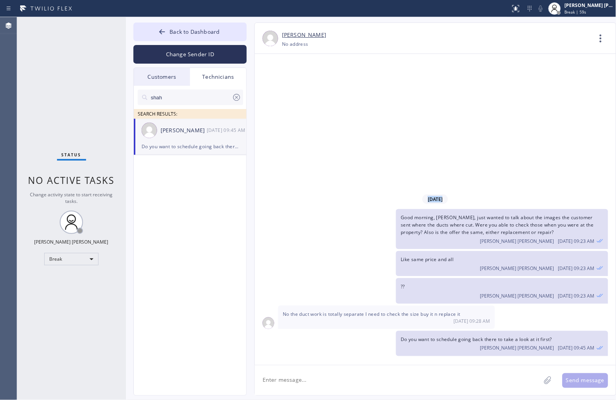
click at [302, 97] on div "[DATE] Good morning, [PERSON_NAME], just wanted to talk about the images the cu…" at bounding box center [435, 209] width 361 height 311
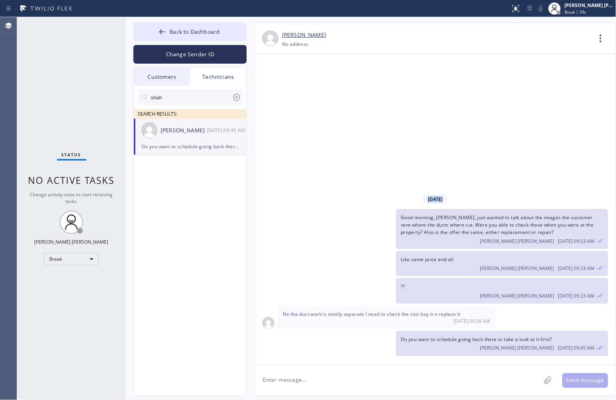
click at [302, 97] on div "[DATE] Good morning, [PERSON_NAME], just wanted to talk about the images the cu…" at bounding box center [435, 209] width 361 height 311
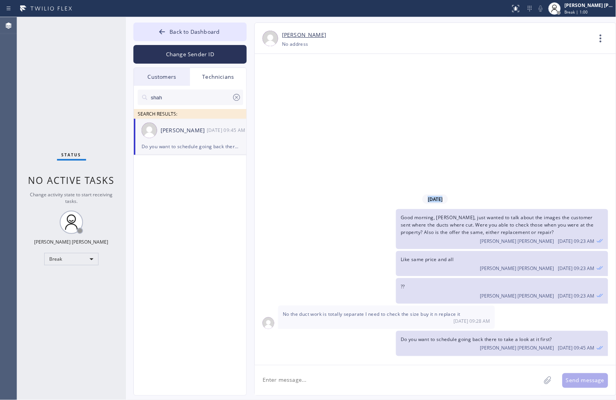
click at [302, 97] on div "[DATE] Good morning, [PERSON_NAME], just wanted to talk about the images the cu…" at bounding box center [435, 209] width 361 height 311
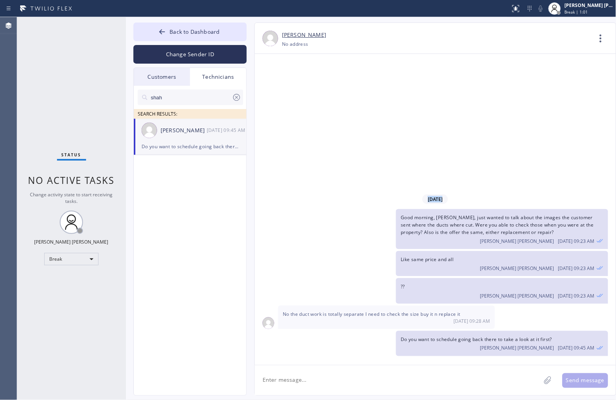
click at [302, 97] on div "[DATE] Good morning, [PERSON_NAME], just wanted to talk about the images the cu…" at bounding box center [435, 209] width 361 height 311
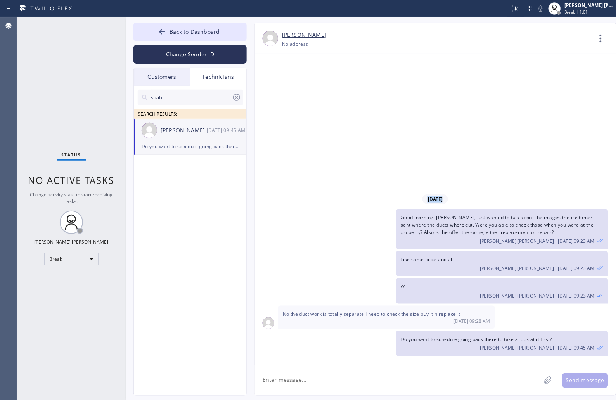
click at [302, 97] on div "[DATE] Good morning, [PERSON_NAME], just wanted to talk about the images the cu…" at bounding box center [435, 209] width 361 height 311
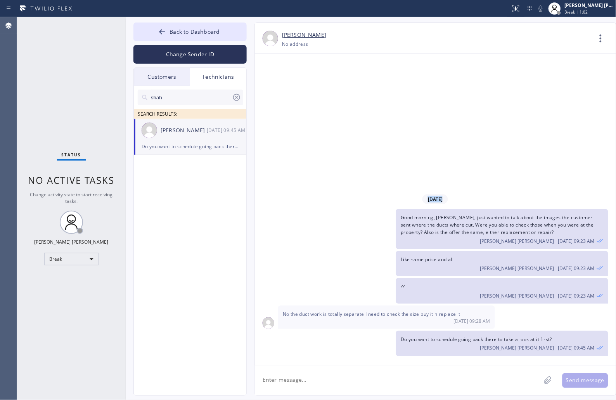
click at [302, 97] on div "[DATE] Good morning, [PERSON_NAME], just wanted to talk about the images the cu…" at bounding box center [435, 209] width 361 height 311
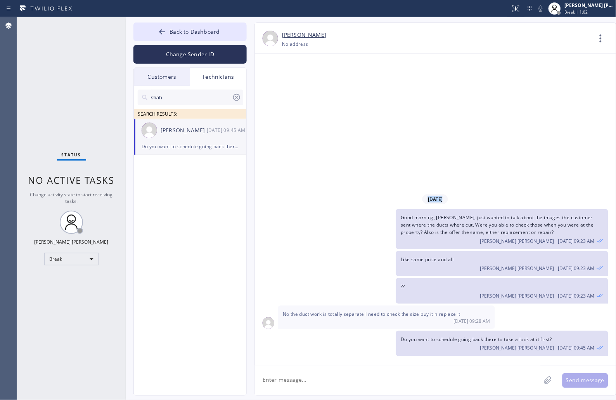
click at [302, 97] on div "[DATE] Good morning, [PERSON_NAME], just wanted to talk about the images the cu…" at bounding box center [435, 209] width 361 height 311
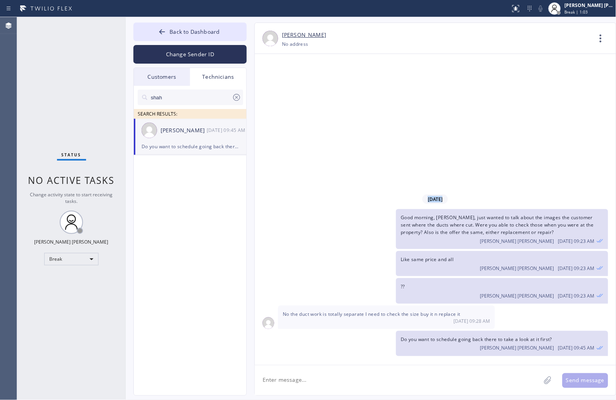
click at [302, 97] on div "[DATE] Good morning, [PERSON_NAME], just wanted to talk about the images the cu…" at bounding box center [435, 209] width 361 height 311
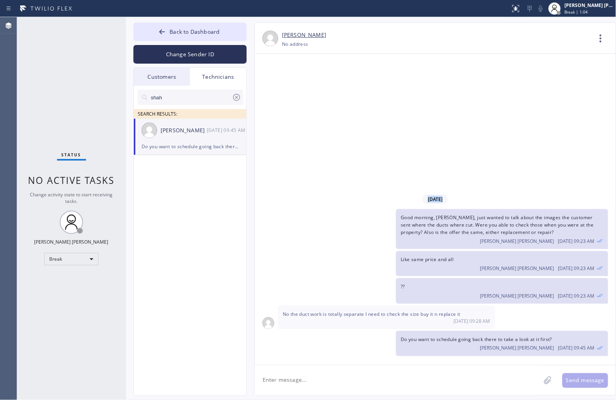
click at [302, 97] on div "[DATE] Good morning, [PERSON_NAME], just wanted to talk about the images the cu…" at bounding box center [435, 209] width 361 height 311
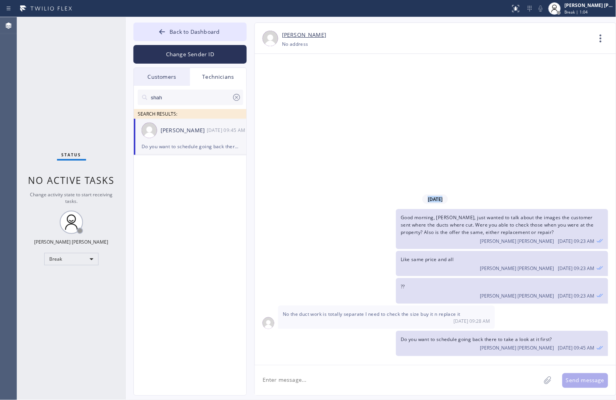
click at [302, 97] on div "[DATE] Good morning, [PERSON_NAME], just wanted to talk about the images the cu…" at bounding box center [435, 209] width 361 height 311
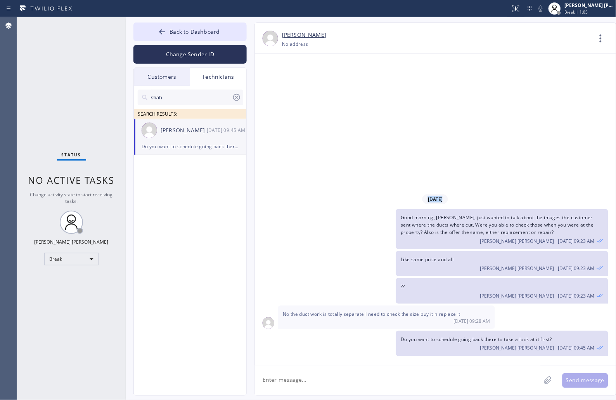
click at [302, 97] on div "[DATE] Good morning, [PERSON_NAME], just wanted to talk about the images the cu…" at bounding box center [435, 209] width 361 height 311
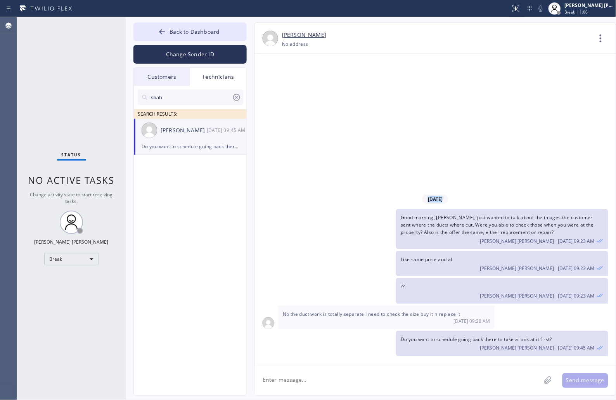
click at [302, 97] on div "[DATE] Good morning, [PERSON_NAME], just wanted to talk about the images the cu…" at bounding box center [435, 209] width 361 height 311
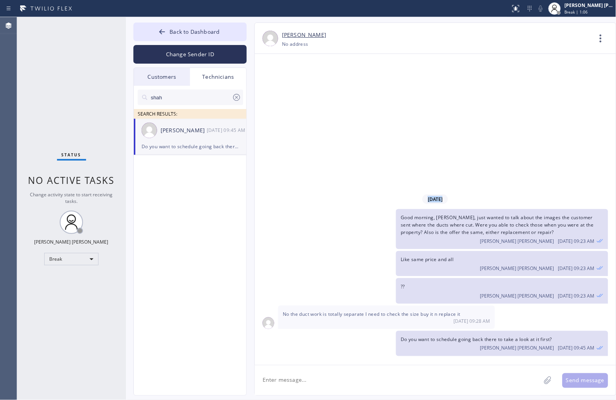
click at [302, 97] on div "[DATE] Good morning, [PERSON_NAME], just wanted to talk about the images the cu…" at bounding box center [435, 209] width 361 height 311
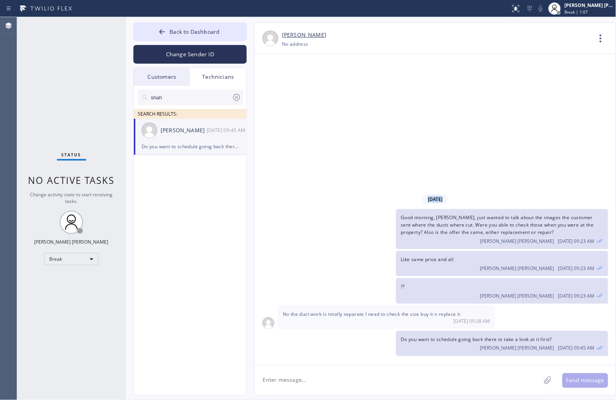
click at [302, 97] on div "[DATE] Good morning, [PERSON_NAME], just wanted to talk about the images the cu…" at bounding box center [435, 209] width 361 height 311
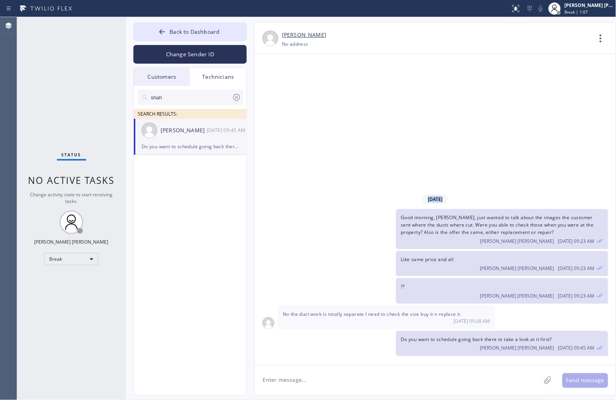
click at [302, 97] on div "[DATE] Good morning, [PERSON_NAME], just wanted to talk about the images the cu…" at bounding box center [435, 209] width 361 height 311
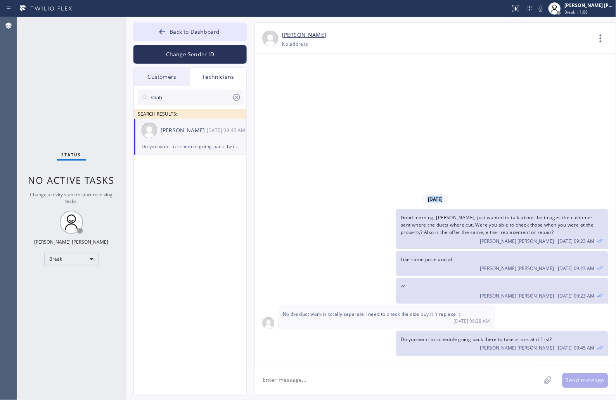
click at [302, 97] on div "[DATE] Good morning, [PERSON_NAME], just wanted to talk about the images the cu…" at bounding box center [435, 209] width 361 height 311
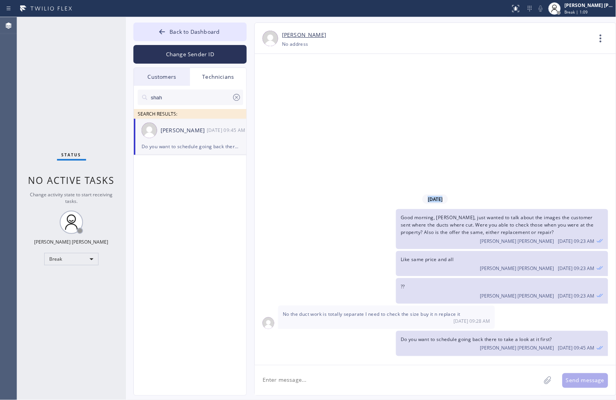
click at [302, 97] on div "[DATE] Good morning, [PERSON_NAME], just wanted to talk about the images the cu…" at bounding box center [435, 209] width 361 height 311
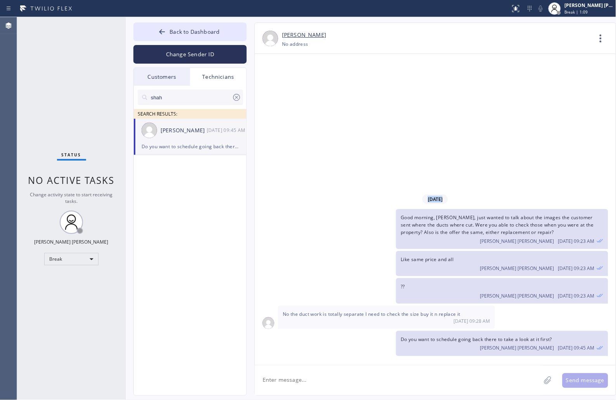
click at [302, 97] on div "[DATE] Good morning, [PERSON_NAME], just wanted to talk about the images the cu…" at bounding box center [435, 209] width 361 height 311
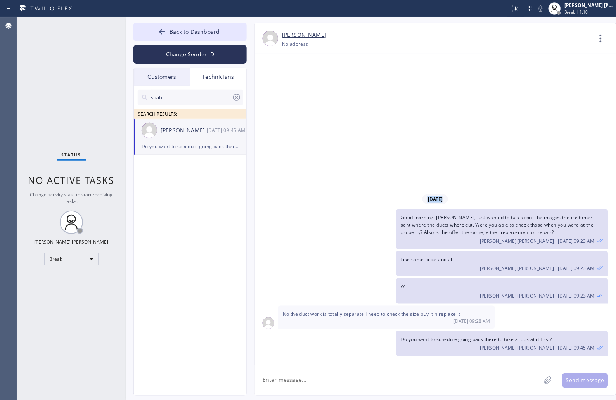
click at [302, 97] on div "[DATE] Good morning, [PERSON_NAME], just wanted to talk about the images the cu…" at bounding box center [435, 209] width 361 height 311
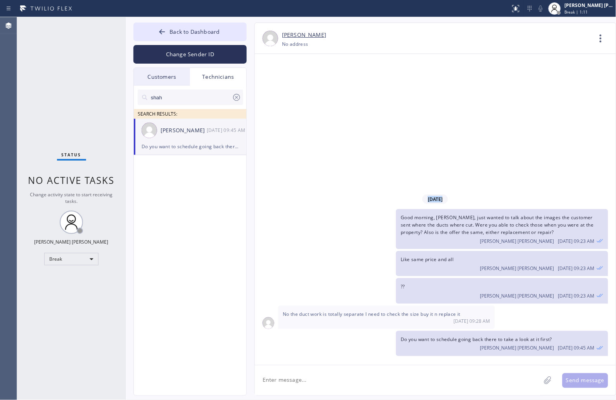
click at [302, 97] on div "[DATE] Good morning, [PERSON_NAME], just wanted to talk about the images the cu…" at bounding box center [435, 209] width 361 height 311
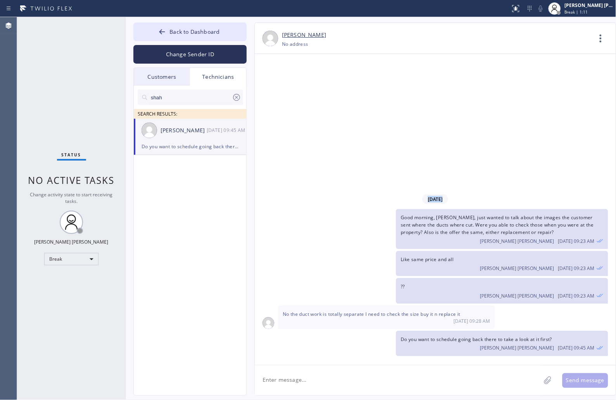
click at [302, 97] on div "[DATE] Good morning, [PERSON_NAME], just wanted to talk about the images the cu…" at bounding box center [435, 209] width 361 height 311
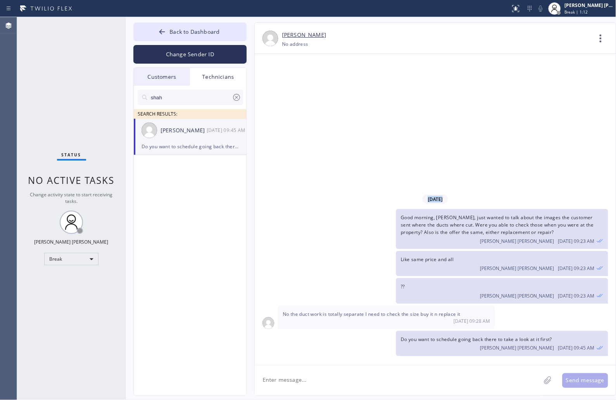
click at [302, 97] on div "[DATE] Good morning, [PERSON_NAME], just wanted to talk about the images the cu…" at bounding box center [435, 209] width 361 height 311
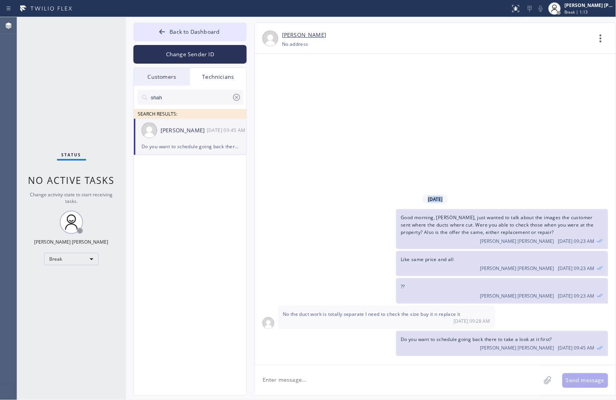
click at [302, 97] on div "[DATE] Good morning, [PERSON_NAME], just wanted to talk about the images the cu…" at bounding box center [435, 209] width 361 height 311
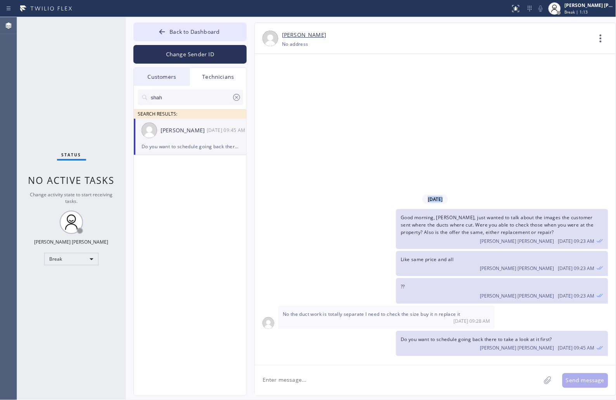
click at [302, 97] on div "[DATE] Good morning, [PERSON_NAME], just wanted to talk about the images the cu…" at bounding box center [435, 209] width 361 height 311
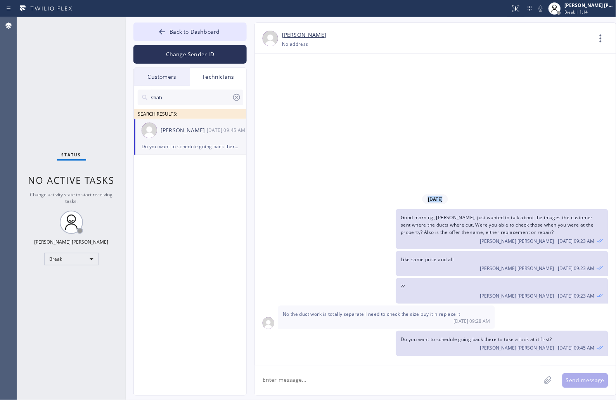
click at [302, 97] on div "[DATE] Good morning, [PERSON_NAME], just wanted to talk about the images the cu…" at bounding box center [435, 209] width 361 height 311
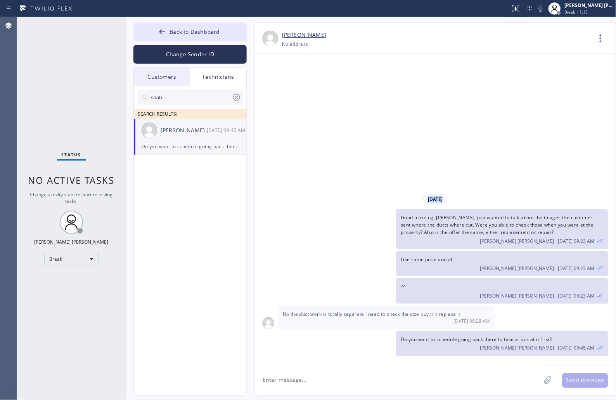
click at [302, 97] on div "[DATE] Good morning, [PERSON_NAME], just wanted to talk about the images the cu…" at bounding box center [435, 209] width 361 height 311
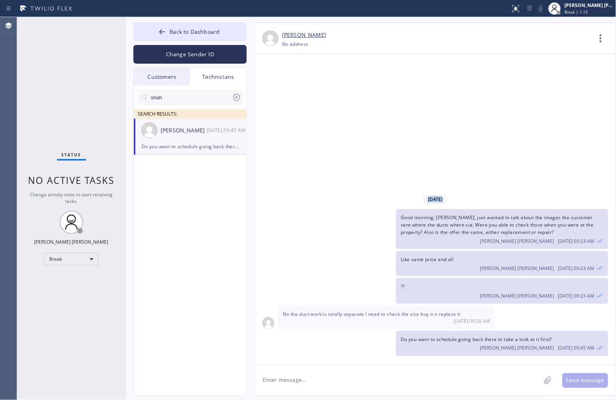
click at [302, 97] on div "[DATE] Good morning, [PERSON_NAME], just wanted to talk about the images the cu…" at bounding box center [435, 209] width 361 height 311
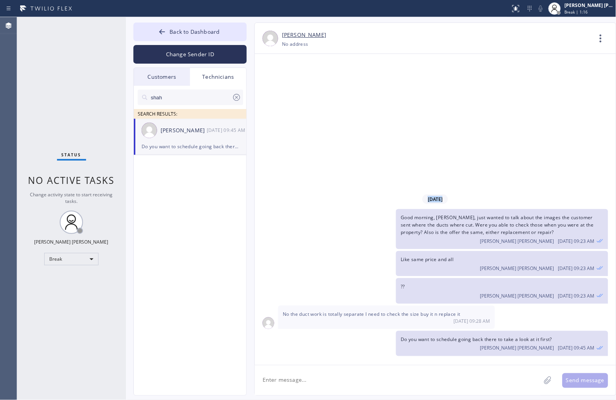
click at [302, 97] on div "[DATE] Good morning, [PERSON_NAME], just wanted to talk about the images the cu…" at bounding box center [435, 209] width 361 height 311
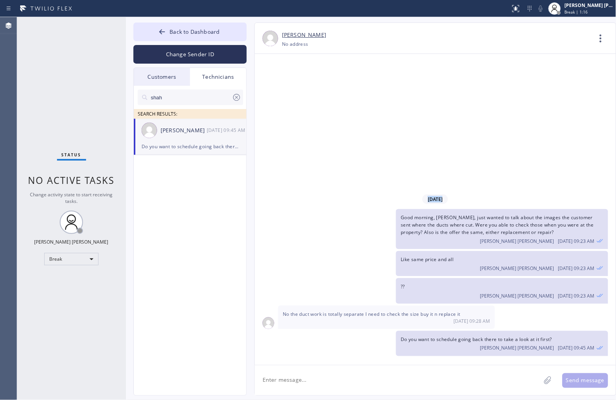
click at [302, 97] on div "[DATE] Good morning, [PERSON_NAME], just wanted to talk about the images the cu…" at bounding box center [435, 209] width 361 height 311
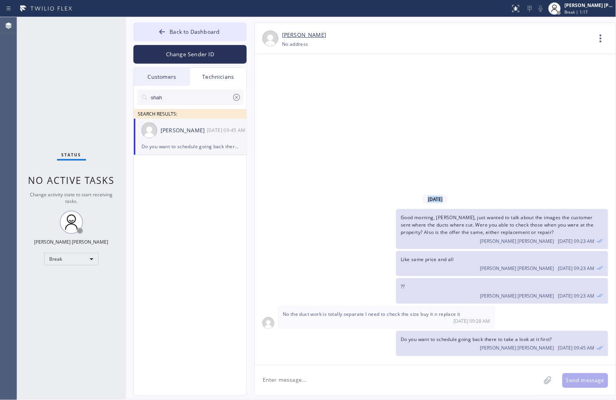
click at [302, 97] on div "[DATE] Good morning, [PERSON_NAME], just wanted to talk about the images the cu…" at bounding box center [435, 209] width 361 height 311
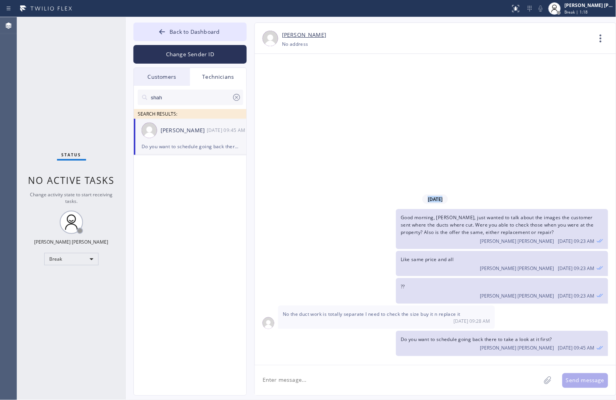
click at [302, 97] on div "[DATE] Good morning, [PERSON_NAME], just wanted to talk about the images the cu…" at bounding box center [435, 209] width 361 height 311
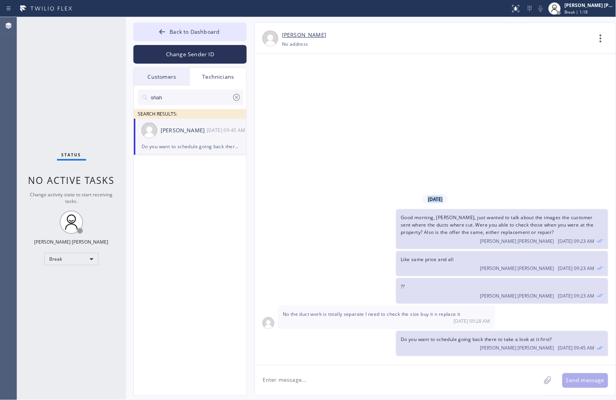
click at [302, 97] on div "[DATE] Good morning, [PERSON_NAME], just wanted to talk about the images the cu…" at bounding box center [435, 209] width 361 height 311
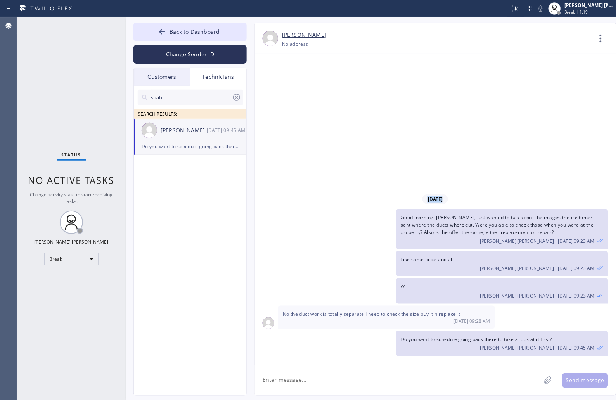
click at [302, 97] on div "[DATE] Good morning, [PERSON_NAME], just wanted to talk about the images the cu…" at bounding box center [435, 209] width 361 height 311
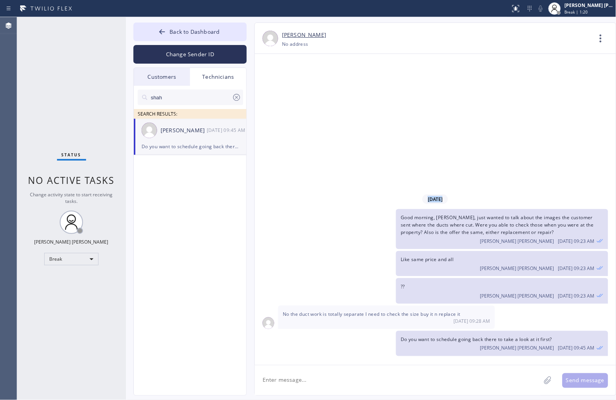
click at [302, 97] on div "[DATE] Good morning, [PERSON_NAME], just wanted to talk about the images the cu…" at bounding box center [435, 209] width 361 height 311
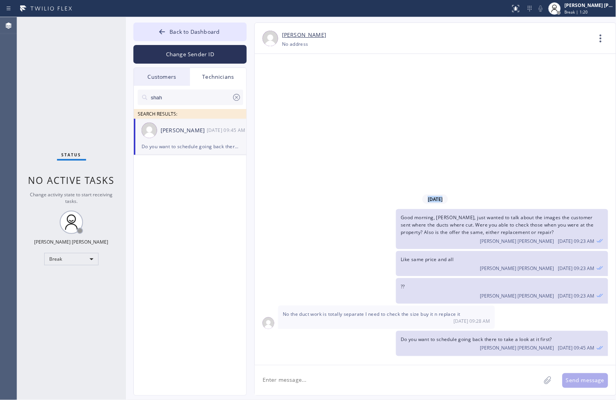
click at [302, 97] on div "[DATE] Good morning, [PERSON_NAME], just wanted to talk about the images the cu…" at bounding box center [435, 209] width 361 height 311
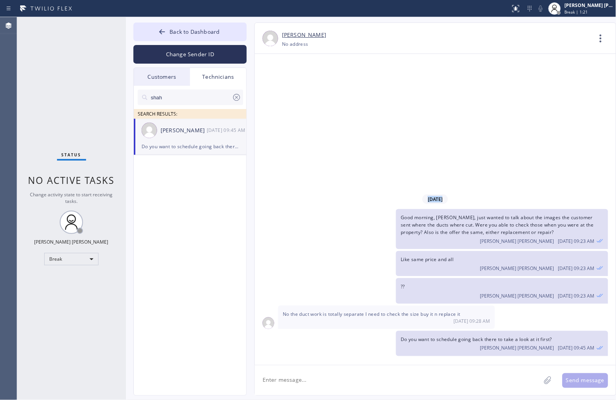
click at [302, 97] on div "[DATE] Good morning, [PERSON_NAME], just wanted to talk about the images the cu…" at bounding box center [435, 209] width 361 height 311
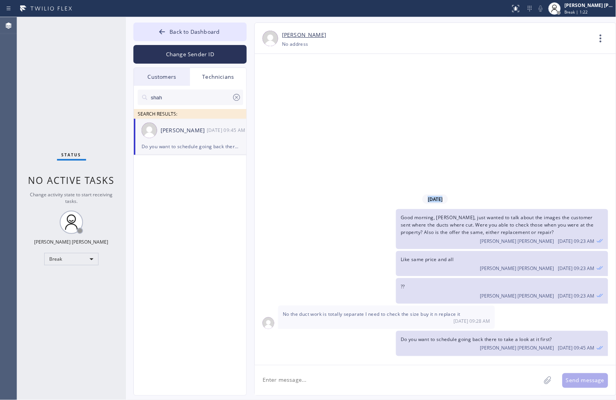
click at [302, 97] on div "[DATE] Good morning, [PERSON_NAME], just wanted to talk about the images the cu…" at bounding box center [435, 209] width 361 height 311
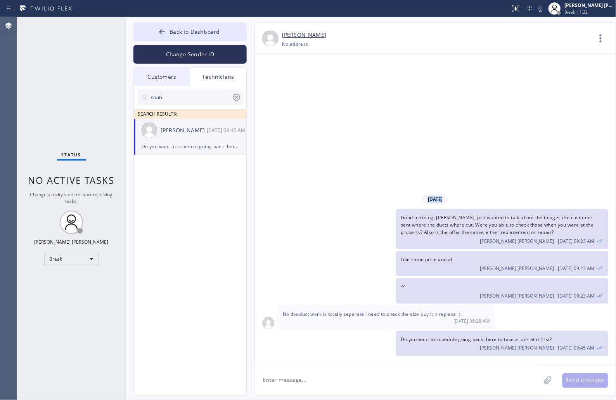
click at [302, 97] on div "[DATE] Good morning, [PERSON_NAME], just wanted to talk about the images the cu…" at bounding box center [435, 209] width 361 height 311
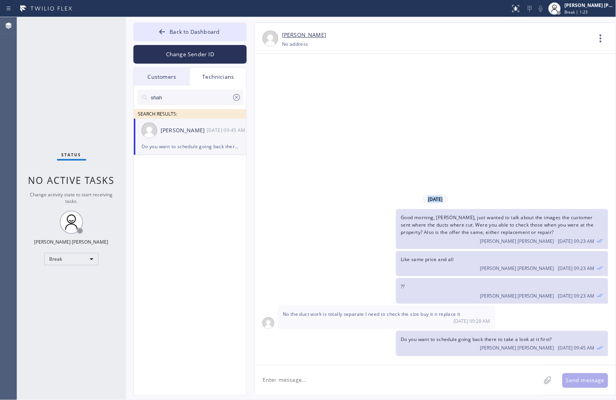
click at [302, 97] on div "[DATE] Good morning, [PERSON_NAME], just wanted to talk about the images the cu…" at bounding box center [435, 209] width 361 height 311
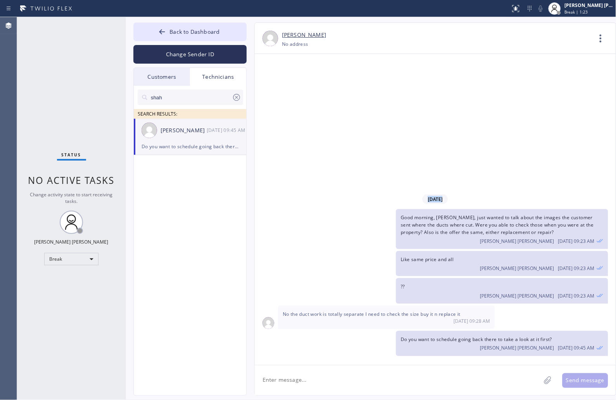
click at [302, 97] on div "[DATE] Good morning, [PERSON_NAME], just wanted to talk about the images the cu…" at bounding box center [435, 209] width 361 height 311
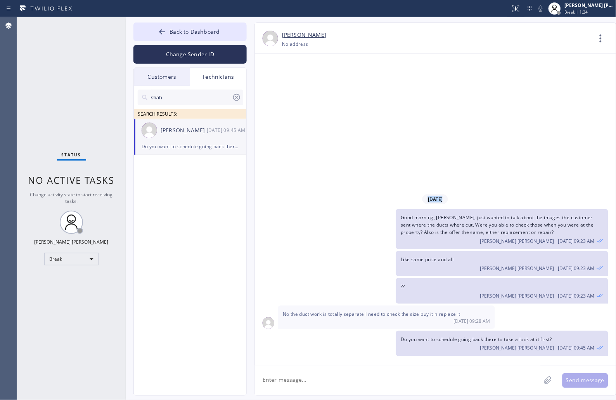
click at [302, 97] on div "[DATE] Good morning, [PERSON_NAME], just wanted to talk about the images the cu…" at bounding box center [435, 209] width 361 height 311
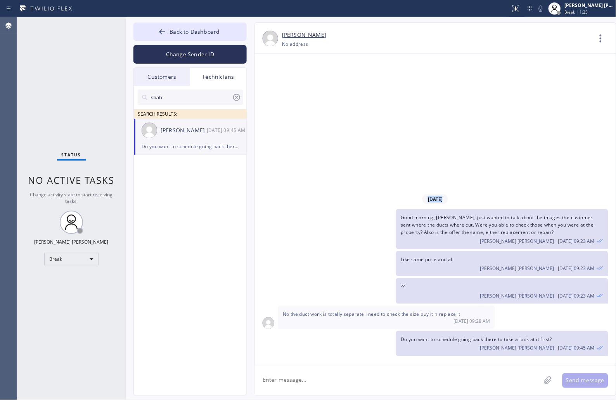
click at [302, 97] on div "[DATE] Good morning, [PERSON_NAME], just wanted to talk about the images the cu…" at bounding box center [435, 209] width 361 height 311
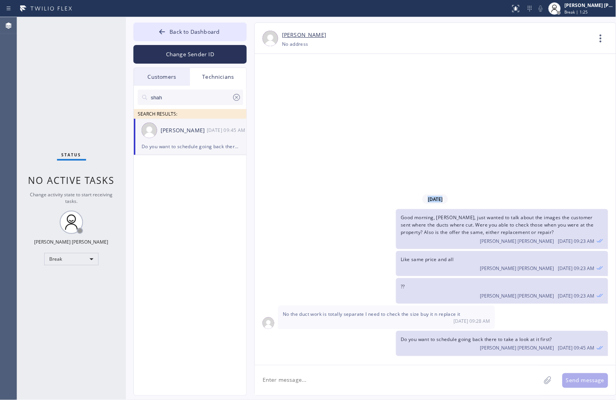
click at [302, 97] on div "[DATE] Good morning, [PERSON_NAME], just wanted to talk about the images the cu…" at bounding box center [435, 209] width 361 height 311
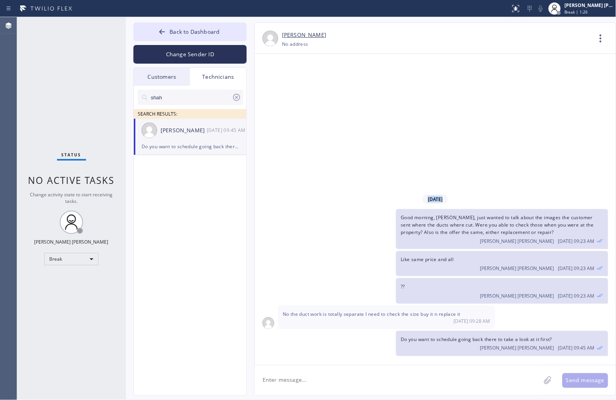
click at [302, 97] on div "[DATE] Good morning, [PERSON_NAME], just wanted to talk about the images the cu…" at bounding box center [435, 209] width 361 height 311
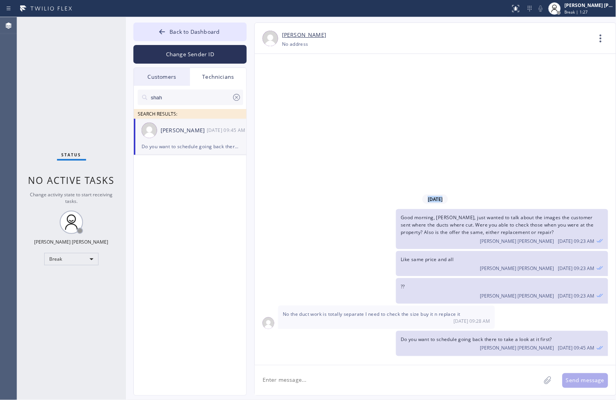
click at [302, 97] on div "[DATE] Good morning, [PERSON_NAME], just wanted to talk about the images the cu…" at bounding box center [435, 209] width 361 height 311
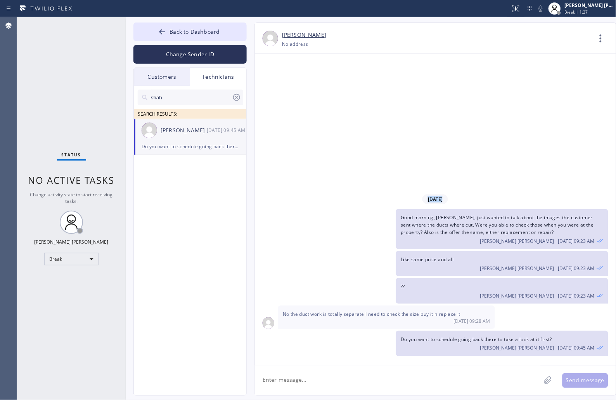
click at [302, 97] on div "[DATE] Good morning, [PERSON_NAME], just wanted to talk about the images the cu…" at bounding box center [435, 209] width 361 height 311
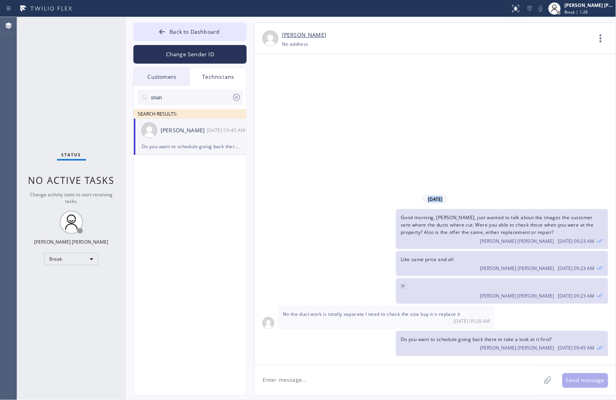
click at [302, 97] on div "[DATE] Good morning, [PERSON_NAME], just wanted to talk about the images the cu…" at bounding box center [435, 209] width 361 height 311
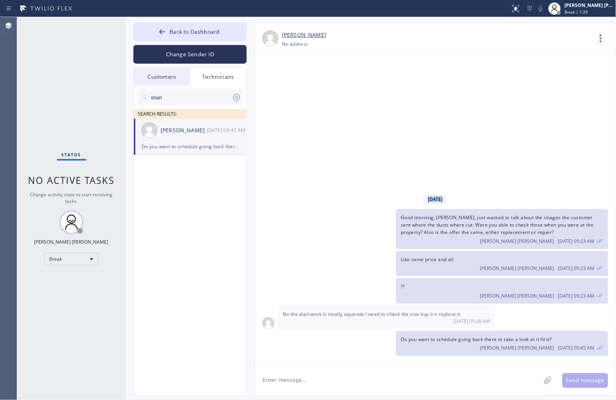
click at [302, 97] on div "[DATE] Good morning, [PERSON_NAME], just wanted to talk about the images the cu…" at bounding box center [435, 209] width 361 height 311
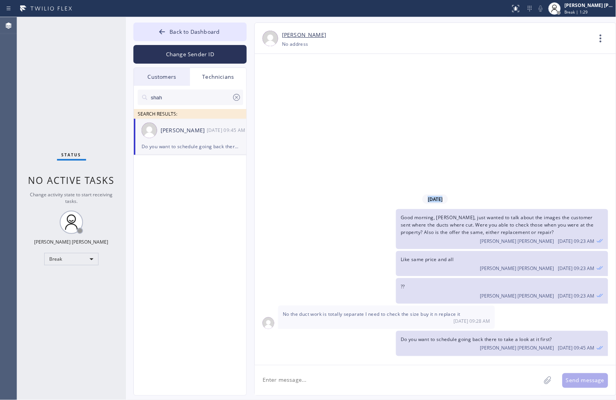
click at [302, 97] on div "[DATE] Good morning, [PERSON_NAME], just wanted to talk about the images the cu…" at bounding box center [435, 209] width 361 height 311
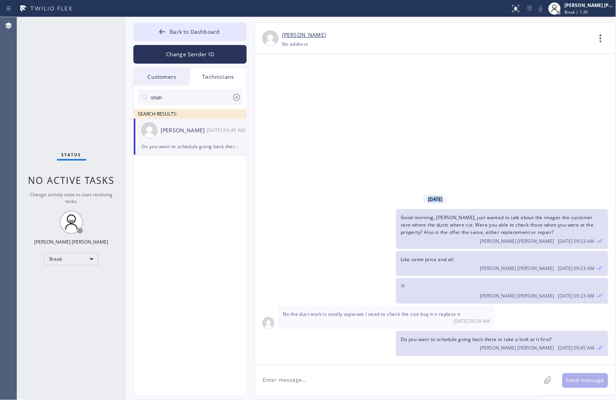
click at [302, 97] on div "[DATE] Good morning, [PERSON_NAME], just wanted to talk about the images the cu…" at bounding box center [435, 209] width 361 height 311
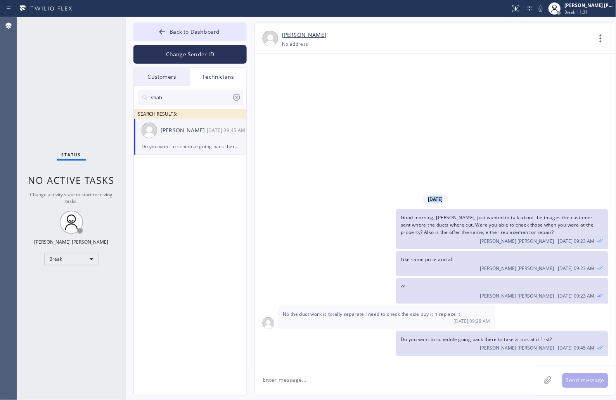
click at [302, 97] on div "[DATE] Good morning, [PERSON_NAME], just wanted to talk about the images the cu…" at bounding box center [435, 209] width 361 height 311
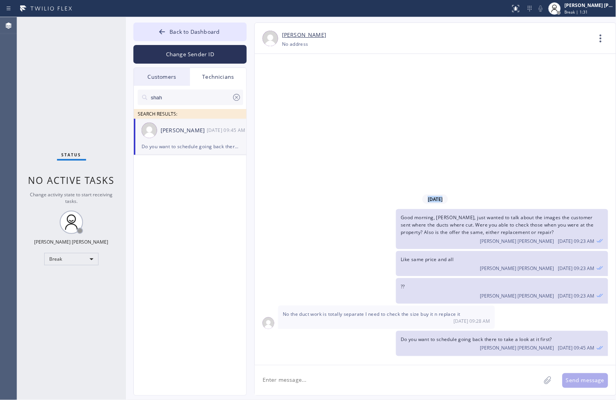
click at [302, 97] on div "[DATE] Good morning, [PERSON_NAME], just wanted to talk about the images the cu…" at bounding box center [435, 209] width 361 height 311
click at [296, 95] on div "[DATE] Good morning, [PERSON_NAME], just wanted to talk about the images the cu…" at bounding box center [436, 209] width 362 height 311
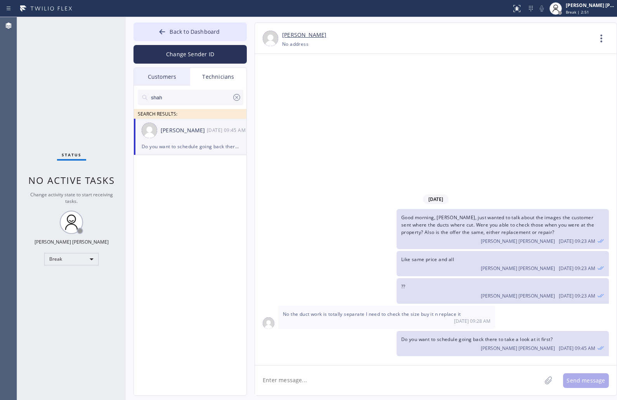
click at [297, 95] on div "[DATE] Good morning, [PERSON_NAME], just wanted to talk about the images the cu…" at bounding box center [436, 209] width 362 height 311
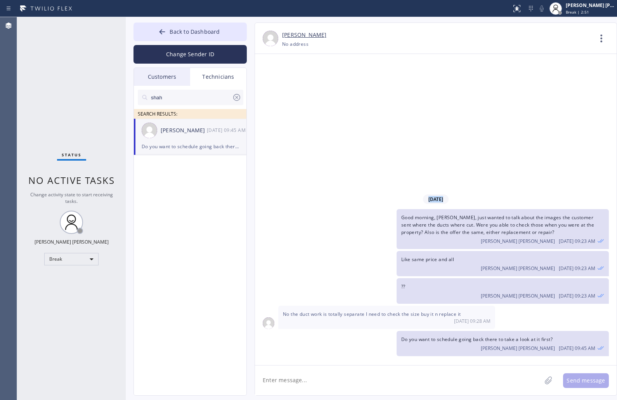
click at [297, 95] on div "[DATE] Good morning, [PERSON_NAME], just wanted to talk about the images the cu…" at bounding box center [436, 209] width 362 height 311
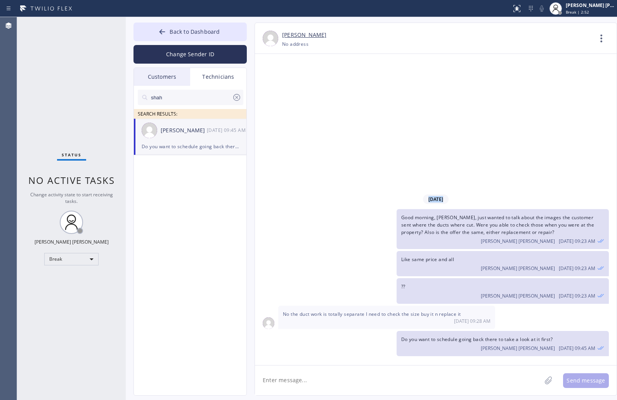
click at [297, 95] on div "[DATE] Good morning, [PERSON_NAME], just wanted to talk about the images the cu…" at bounding box center [436, 209] width 362 height 311
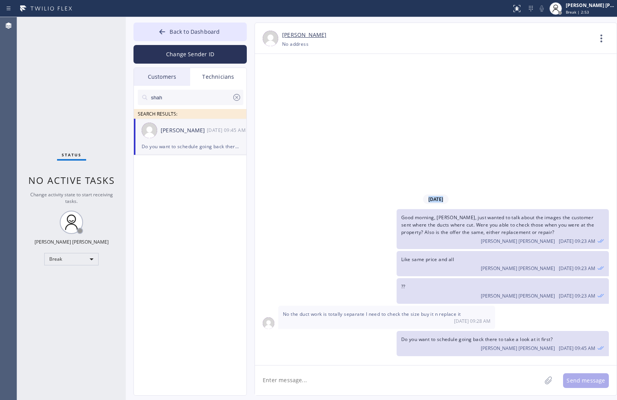
click at [169, 95] on input "shah" at bounding box center [191, 98] width 82 height 16
click at [120, 94] on div "Status No active tasks Change activity state to start receiving tasks. [PERSON_…" at bounding box center [317, 208] width 600 height 383
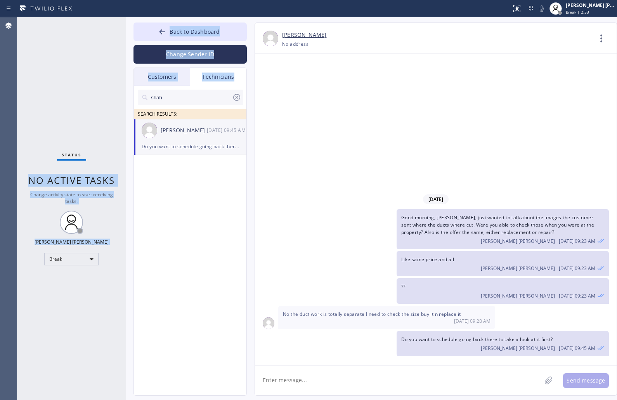
click at [92, 91] on div "Status No active tasks Change activity state to start receiving tasks. [PERSON_…" at bounding box center [71, 208] width 109 height 383
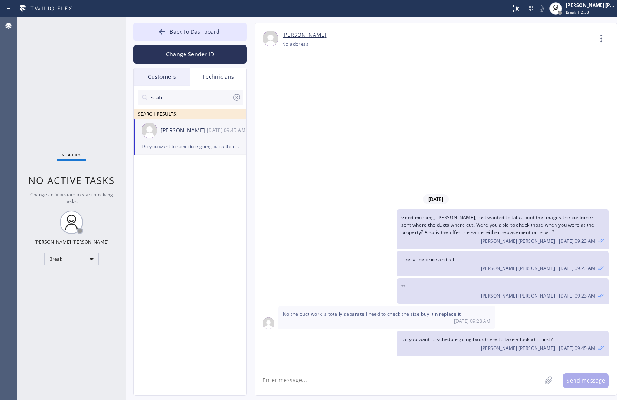
click at [92, 91] on div "Status No active tasks Change activity state to start receiving tasks. [PERSON_…" at bounding box center [71, 208] width 109 height 383
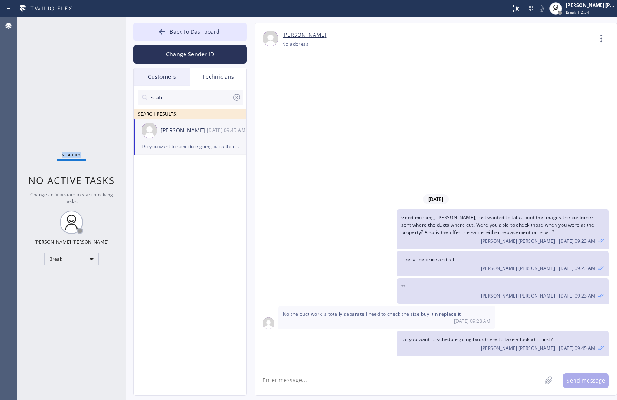
click at [92, 91] on div "Status No active tasks Change activity state to start receiving tasks. [PERSON_…" at bounding box center [71, 208] width 109 height 383
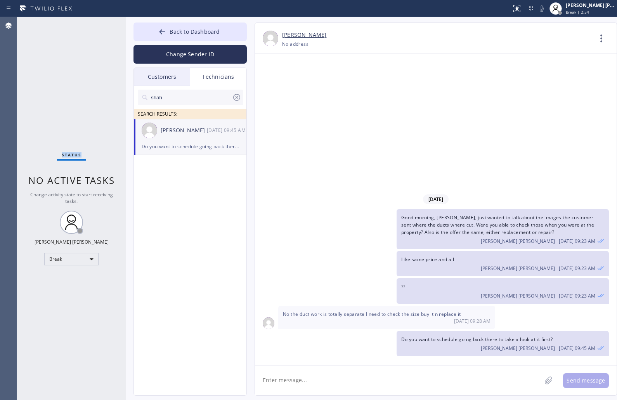
click at [92, 91] on div "Status No active tasks Change activity state to start receiving tasks. [PERSON_…" at bounding box center [71, 208] width 109 height 383
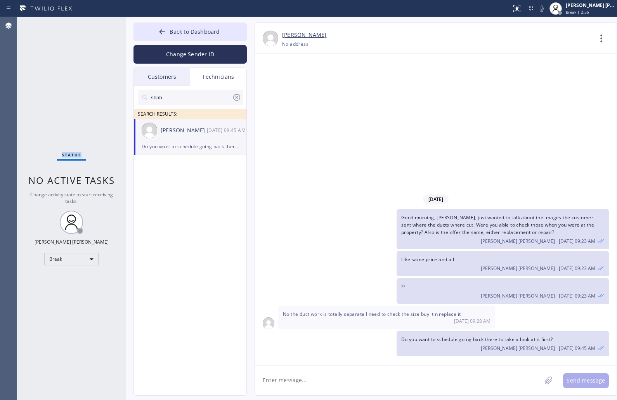
click at [241, 42] on div "Back to Dashboard Change Sender ID Customers Technicians KD Krissy Do [DATE] 02…" at bounding box center [190, 209] width 113 height 373
click at [245, 71] on div "Technicians" at bounding box center [218, 77] width 56 height 18
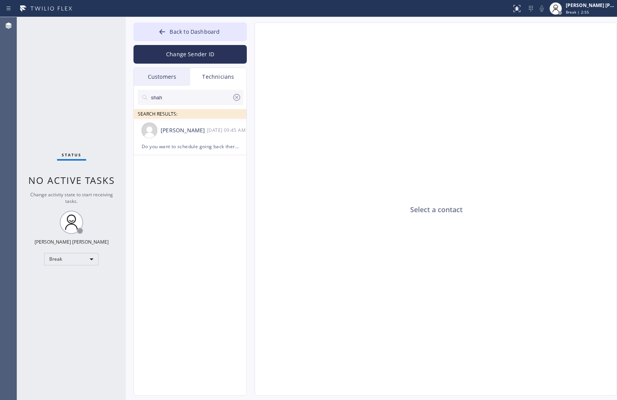
click at [245, 71] on div "Technicians" at bounding box center [218, 77] width 56 height 18
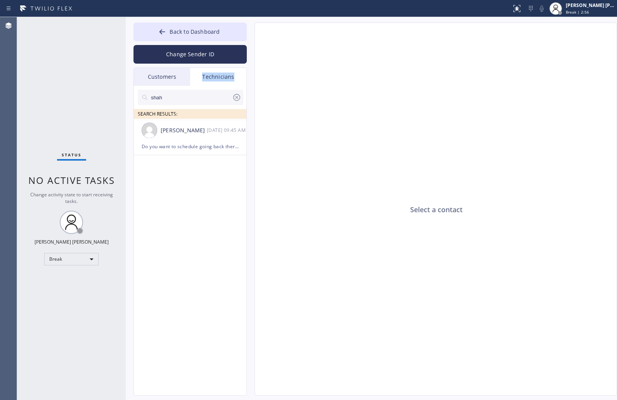
click at [245, 71] on div "Technicians" at bounding box center [218, 77] width 56 height 18
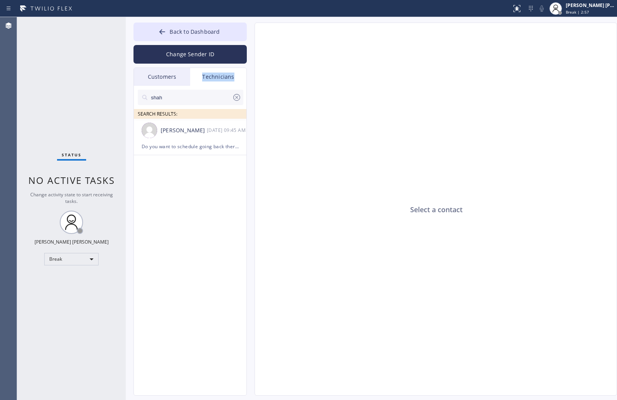
click at [263, 62] on div "Select a contact" at bounding box center [436, 209] width 362 height 373
click at [280, 66] on div "Select a contact" at bounding box center [436, 209] width 362 height 373
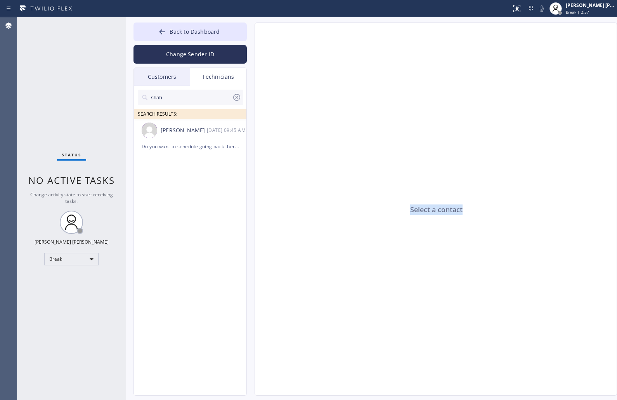
click at [280, 66] on div "Select a contact" at bounding box center [436, 209] width 362 height 373
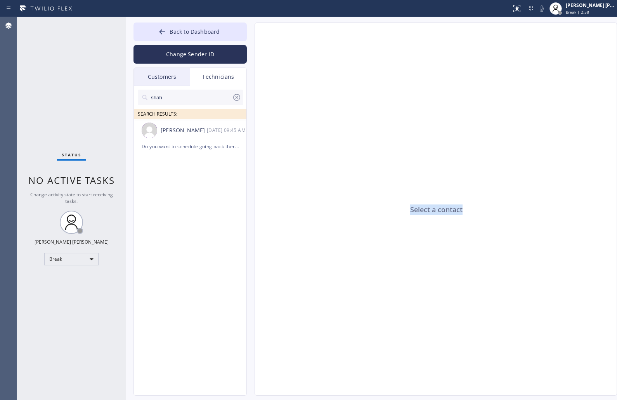
click at [280, 66] on div "Select a contact" at bounding box center [436, 209] width 362 height 373
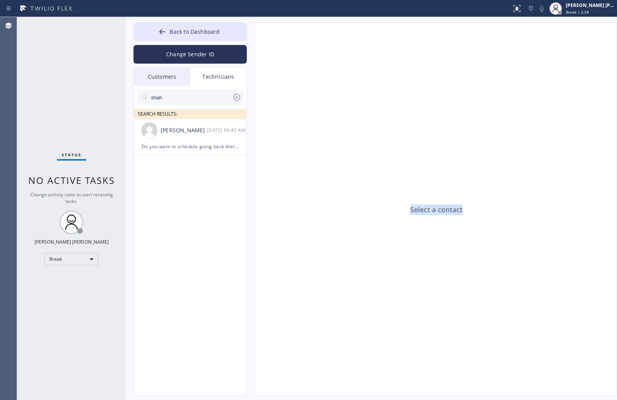
click at [280, 66] on div "Select a contact" at bounding box center [436, 209] width 362 height 373
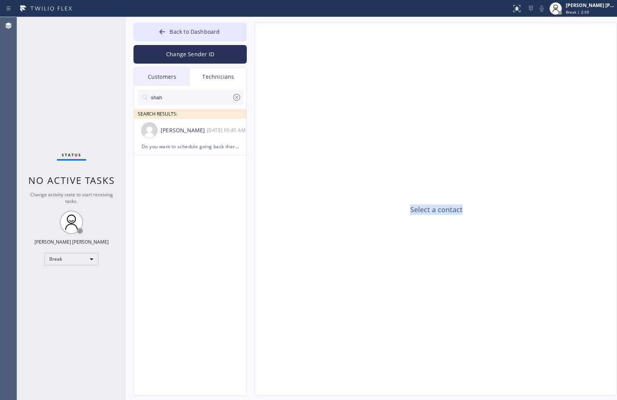
click at [280, 66] on div "Select a contact" at bounding box center [436, 209] width 362 height 373
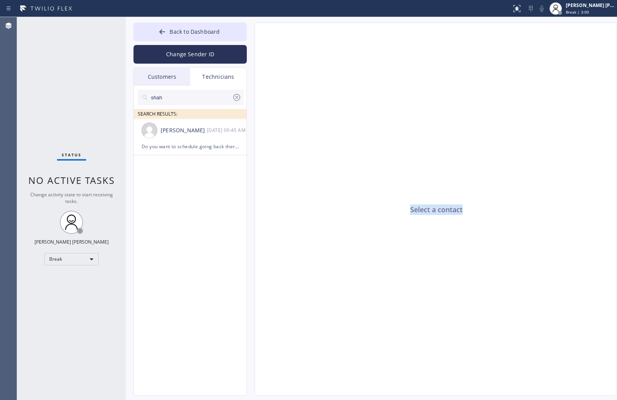
click at [280, 66] on div "Select a contact" at bounding box center [436, 209] width 362 height 373
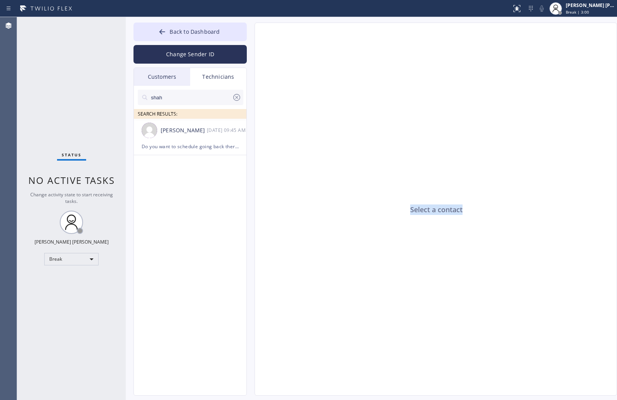
click at [280, 66] on div "Select a contact" at bounding box center [436, 209] width 362 height 373
click
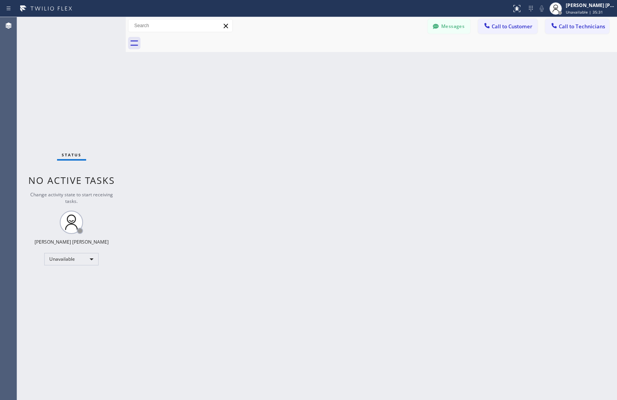
click at [466, 132] on div "Back to Dashboard Change Sender ID Customers Technicians KD Krissy Do 09/12 02:…" at bounding box center [371, 208] width 491 height 383
drag, startPoint x: 559, startPoint y: 78, endPoint x: 523, endPoint y: 50, distance: 46.2
click at [559, 78] on div "Back to Dashboard Change Sender ID Customers Technicians KD Krissy Do 09/12 02:…" at bounding box center [371, 208] width 491 height 383
click at [520, 10] on icon at bounding box center [516, 8] width 7 height 7
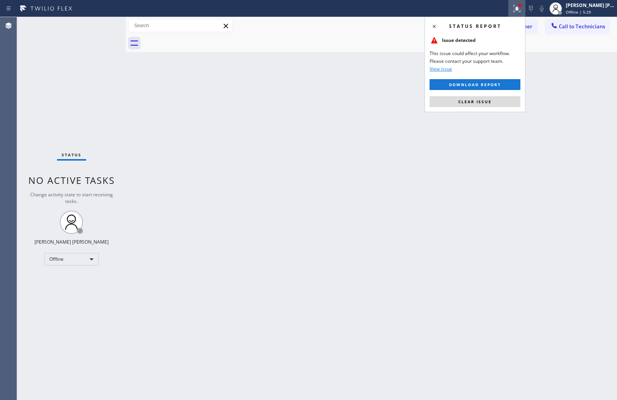
click at [451, 95] on div "Status report Issue detected This issue could affect your workflow. Please cont…" at bounding box center [475, 64] width 101 height 95
drag, startPoint x: 566, startPoint y: 14, endPoint x: 567, endPoint y: 94, distance: 79.6
click at [566, 14] on span "Offline | 5:29" at bounding box center [578, 11] width 25 height 5
click at [574, 51] on button "Unavailable" at bounding box center [578, 51] width 78 height 10
click at [545, 47] on div at bounding box center [380, 43] width 474 height 17
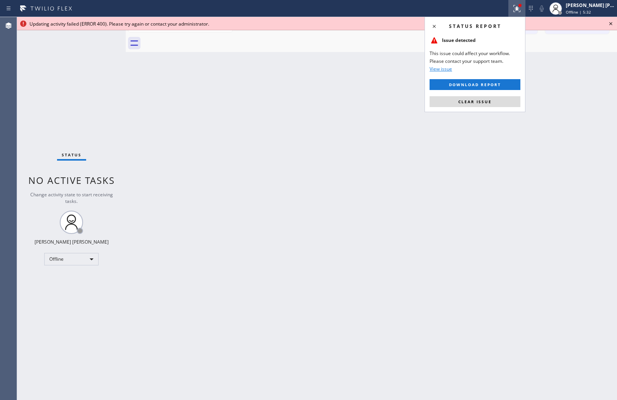
click at [512, 10] on icon at bounding box center [516, 8] width 9 height 9
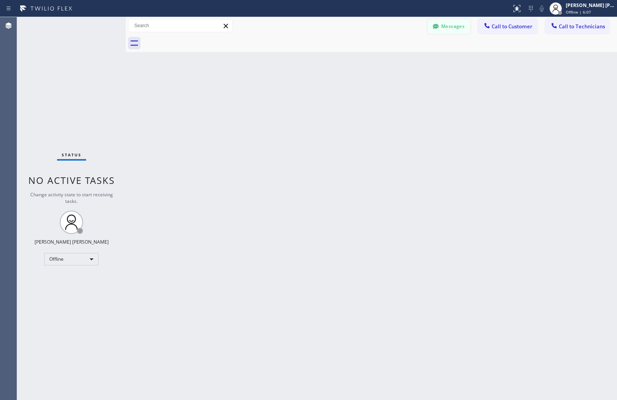
click at [449, 32] on button "Messages" at bounding box center [449, 26] width 43 height 15
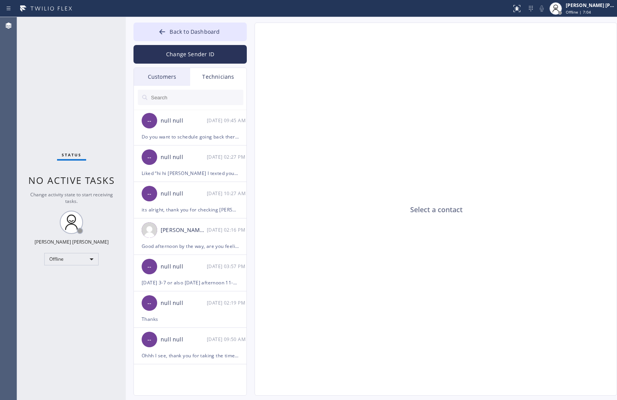
click at [471, 172] on div "Select a contact" at bounding box center [436, 209] width 362 height 373
